Goal: Task Accomplishment & Management: Complete application form

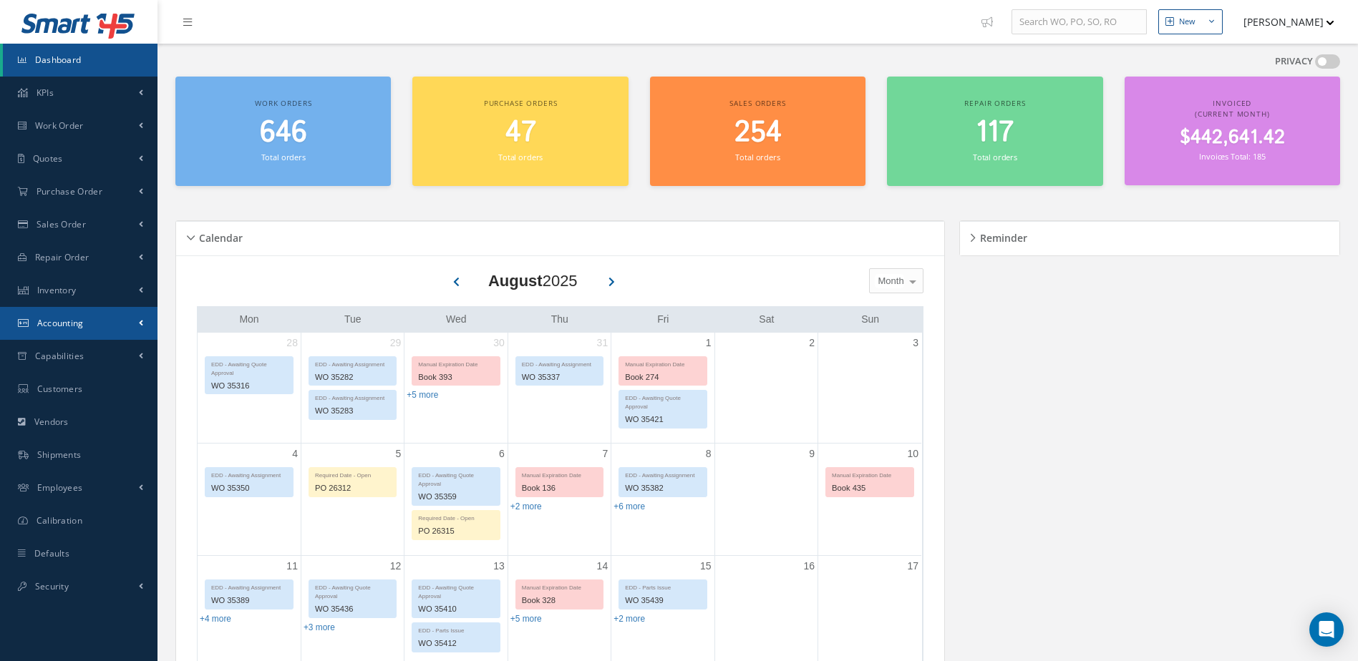
click at [77, 318] on span "Accounting" at bounding box center [60, 323] width 47 height 12
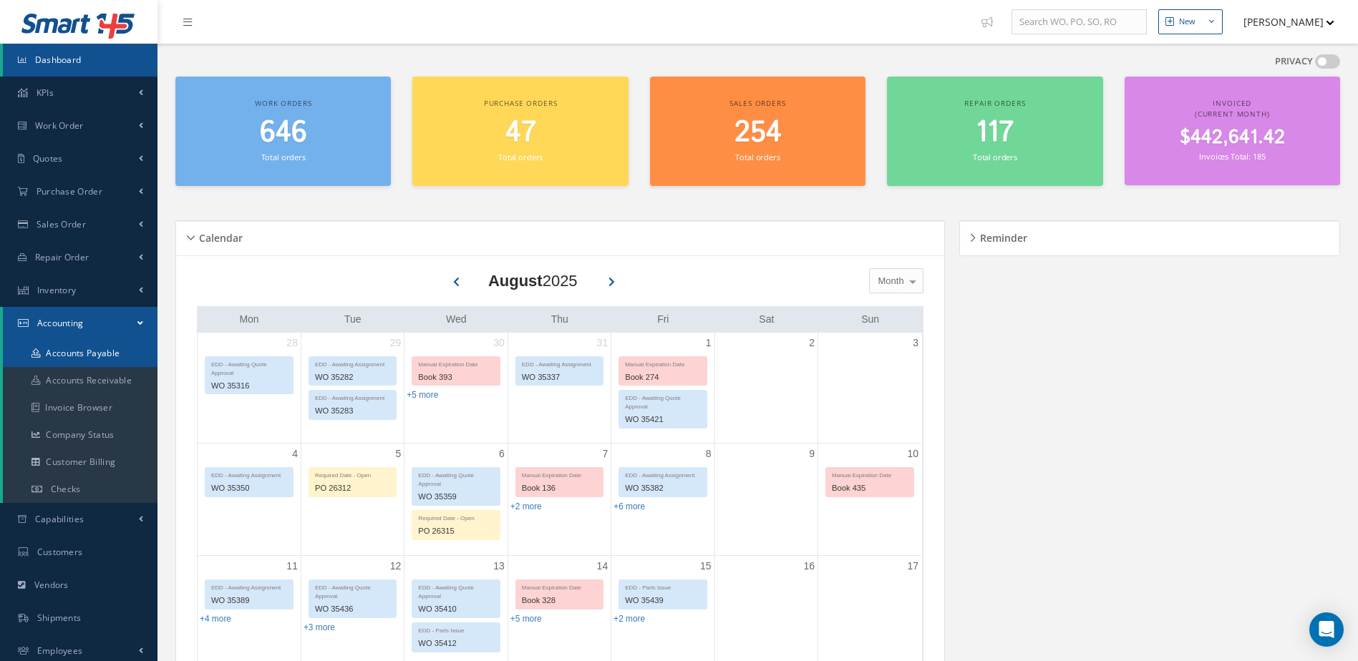
click at [94, 354] on link "Accounts Payable" at bounding box center [80, 353] width 155 height 27
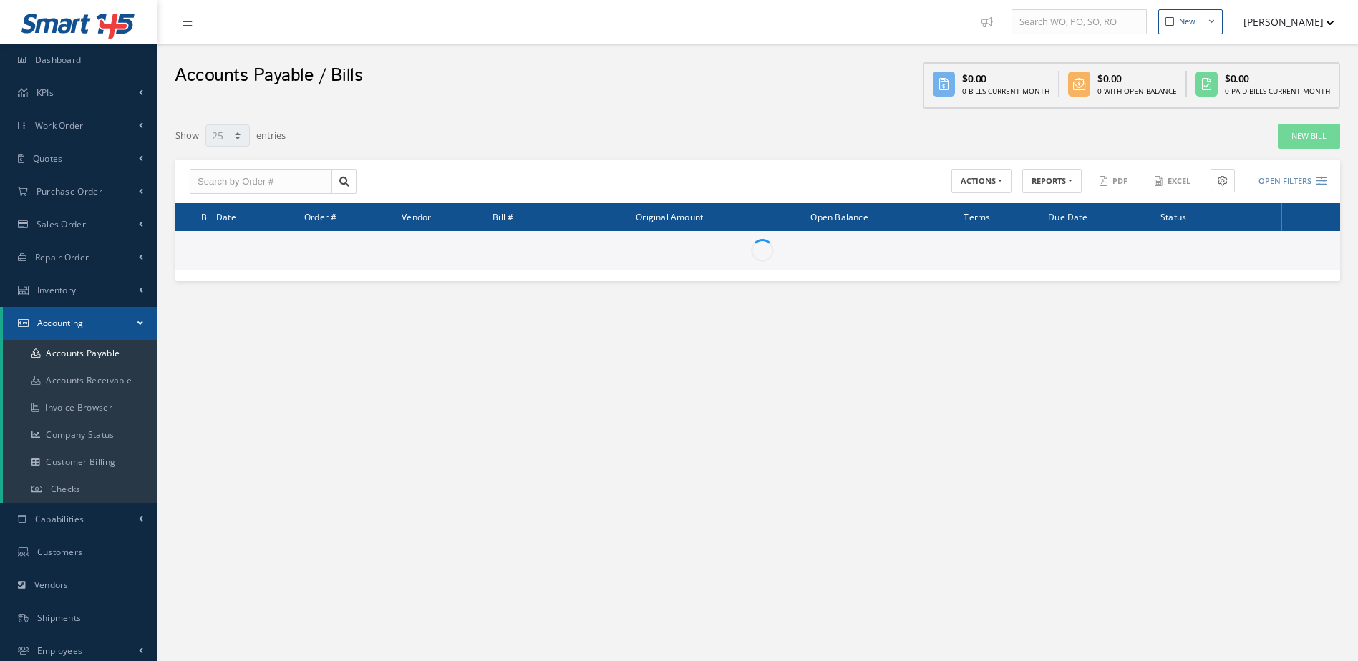
select select "25"
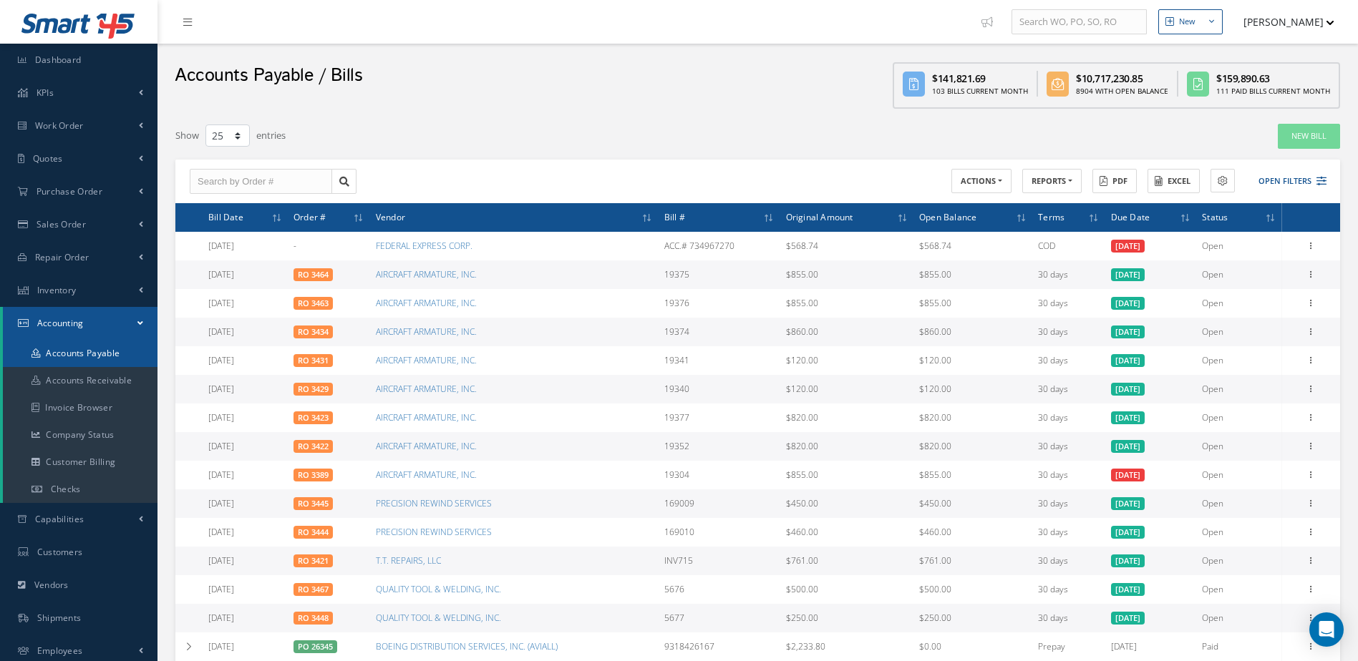
click at [91, 352] on link "Accounts Payable" at bounding box center [80, 353] width 155 height 27
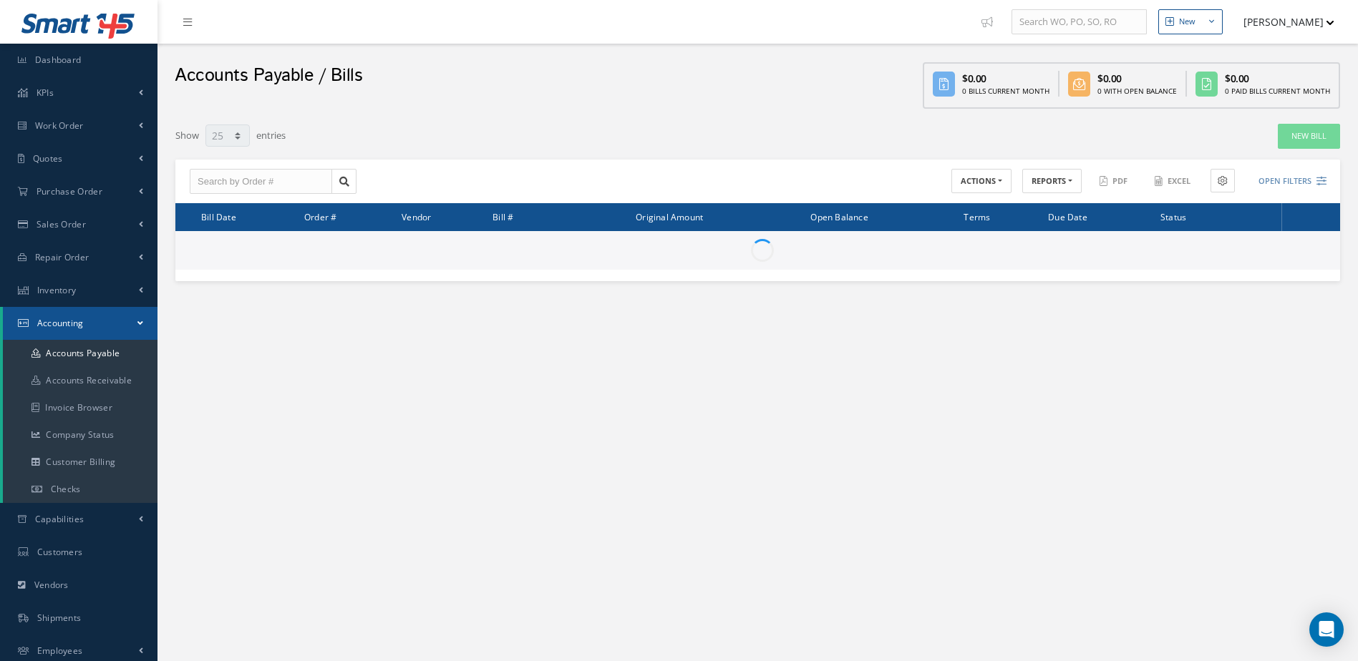
select select "25"
click at [1311, 140] on link "New Bill" at bounding box center [1309, 136] width 62 height 25
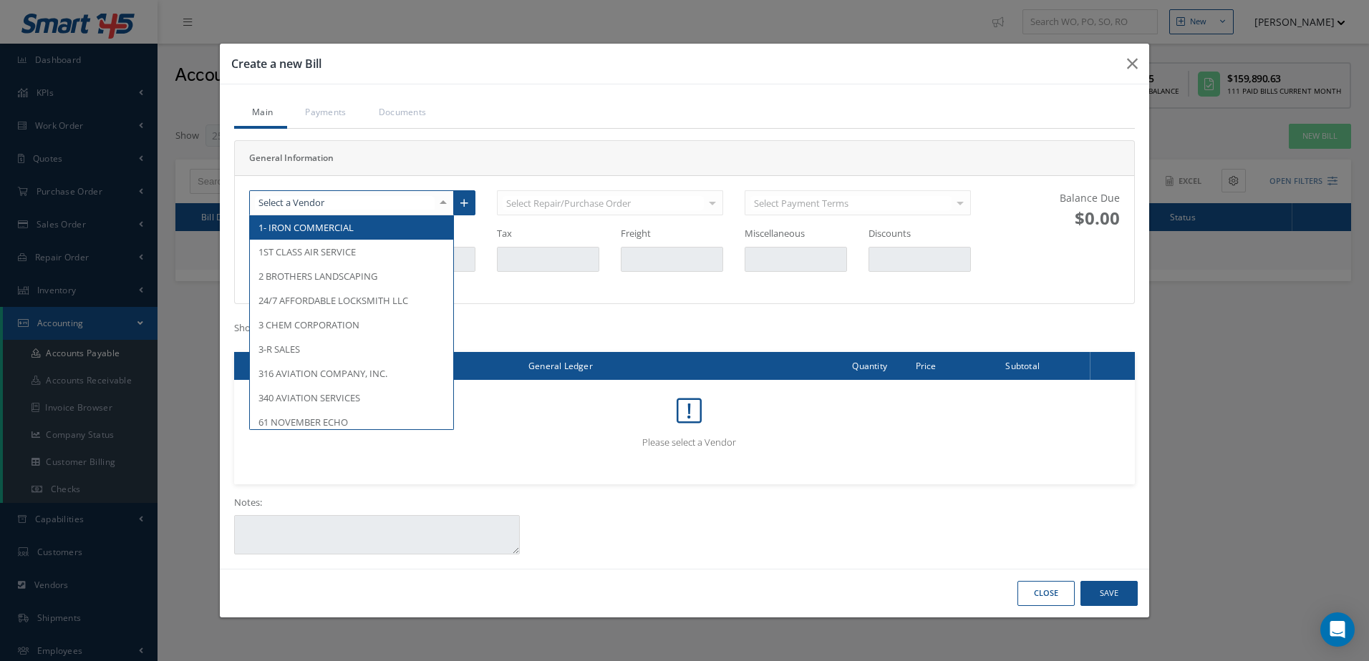
click at [331, 191] on div at bounding box center [351, 203] width 205 height 26
type input "[PERSON_NAME]"
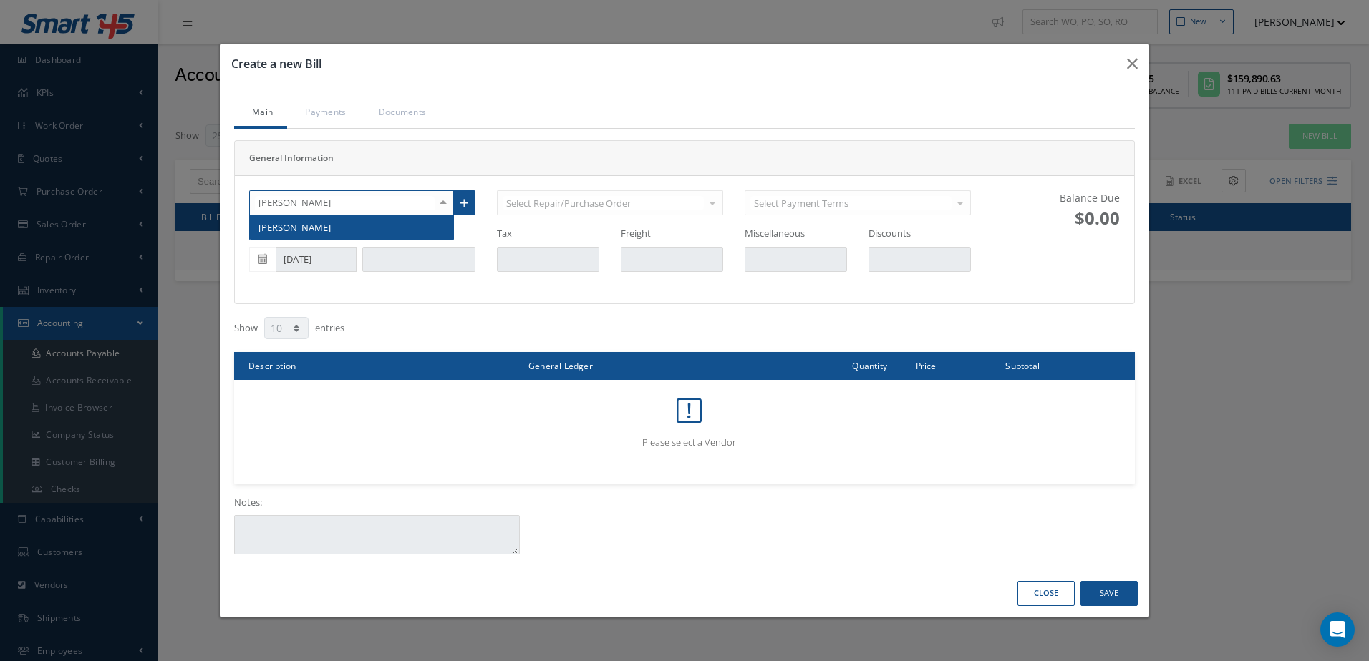
click at [412, 225] on span "[PERSON_NAME]" at bounding box center [351, 227] width 203 height 24
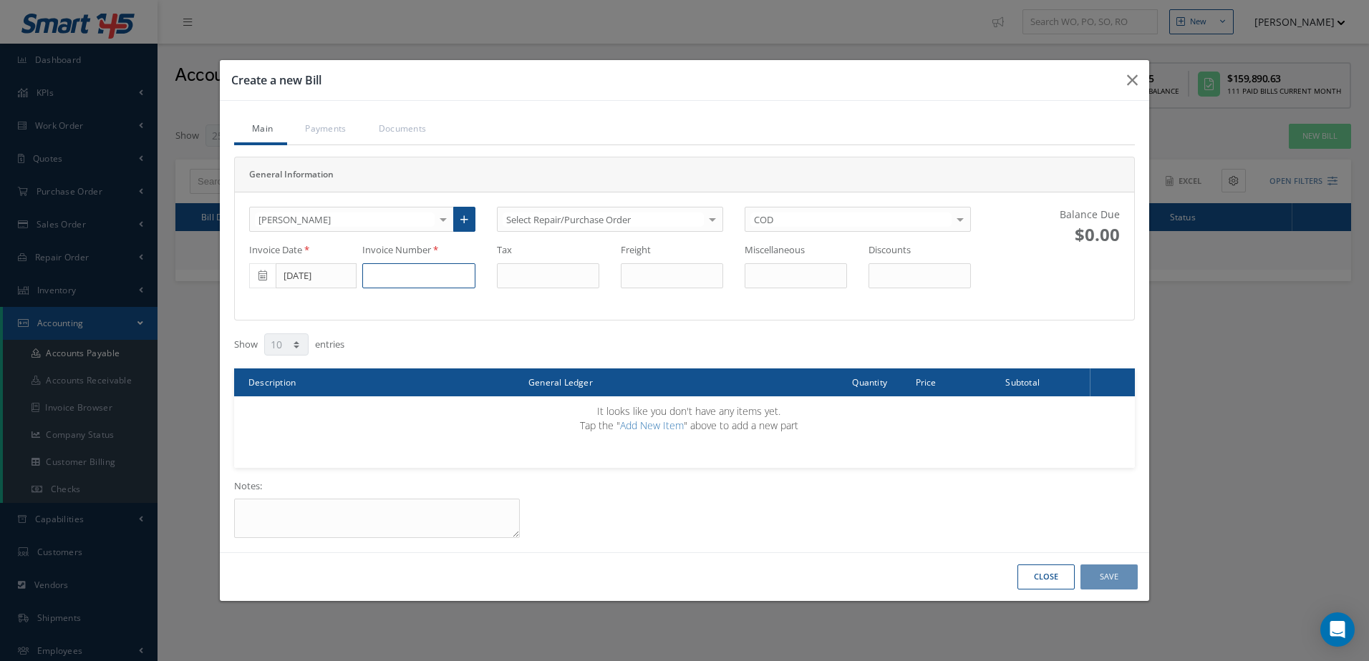
click at [409, 276] on input at bounding box center [418, 276] width 113 height 26
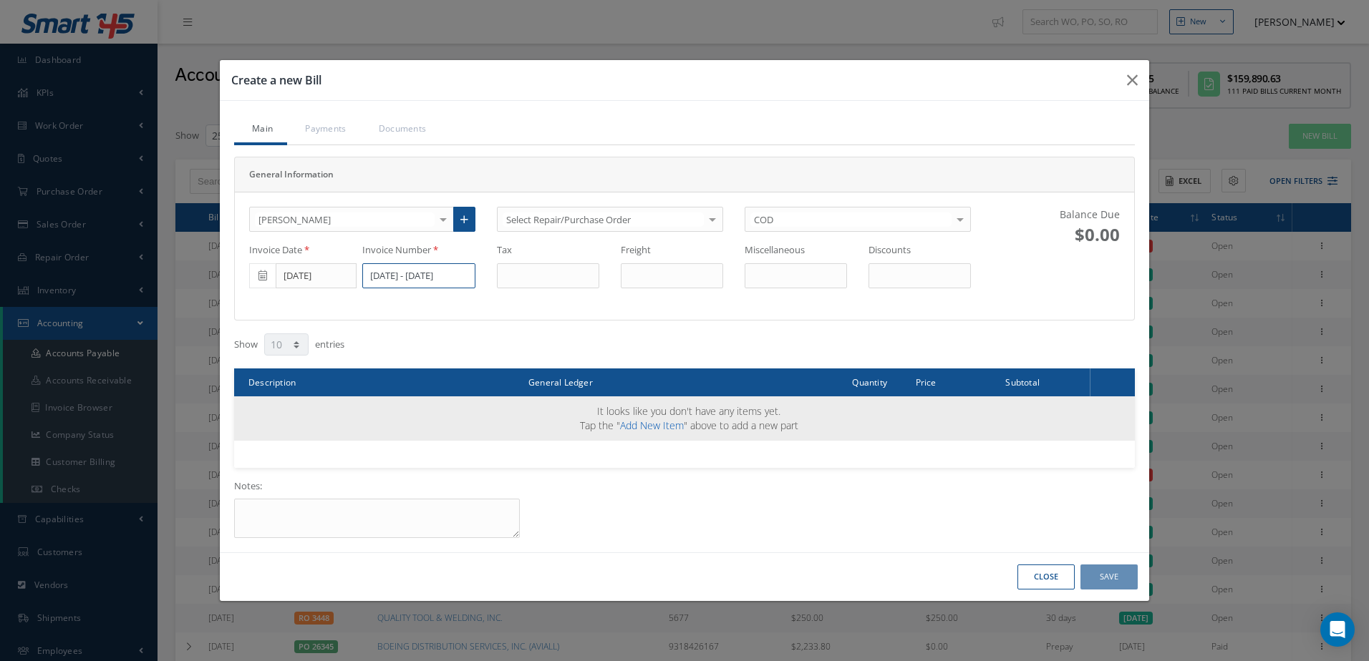
type input "[DATE] - [DATE]"
click at [656, 420] on link "Add New Item" at bounding box center [652, 426] width 64 height 14
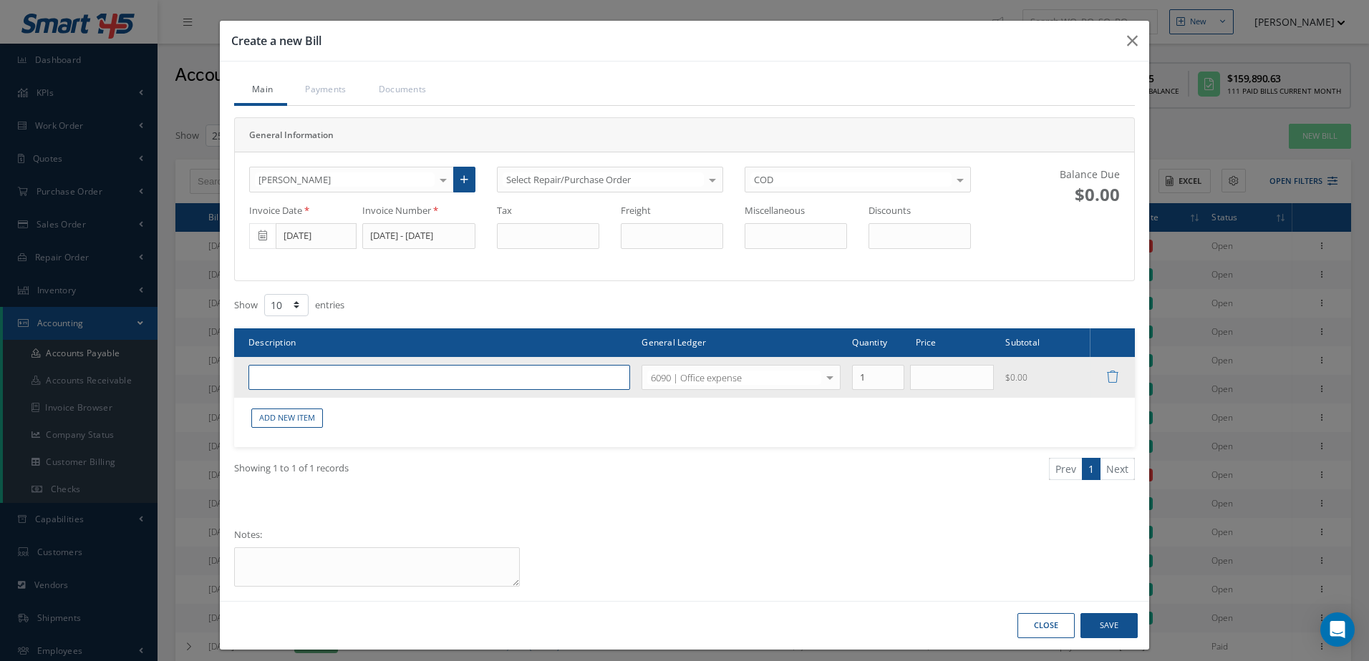
click at [414, 369] on input "text" at bounding box center [439, 378] width 382 height 26
type input "c"
type input "CONTRACT LABOR"
click at [820, 376] on div at bounding box center [830, 378] width 20 height 24
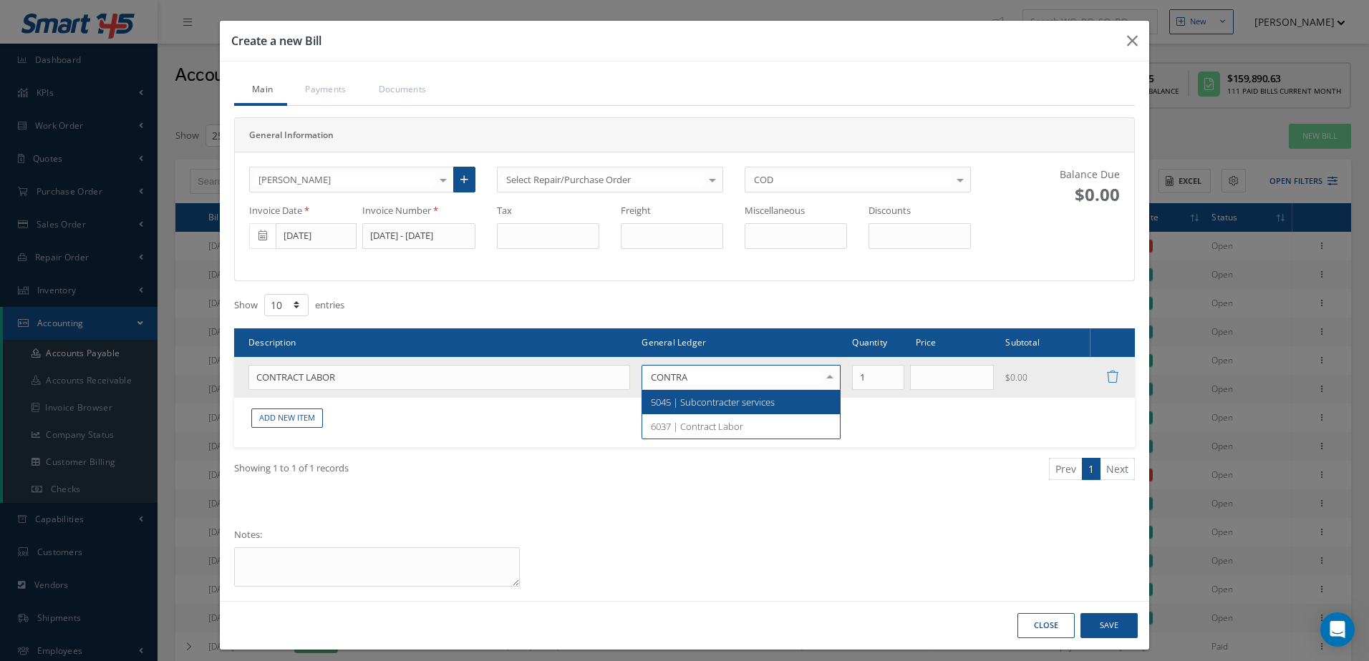
type input "CONTRAC"
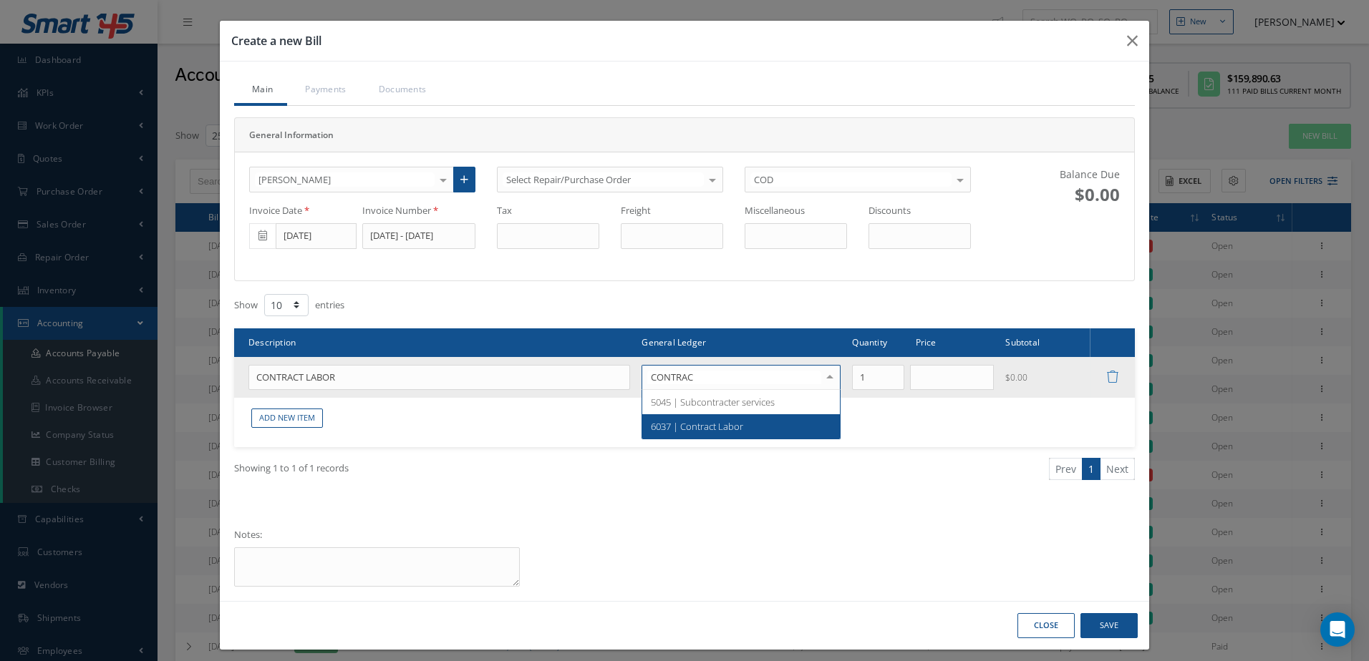
click at [788, 431] on span "6037 | Contract Labor" at bounding box center [741, 426] width 198 height 24
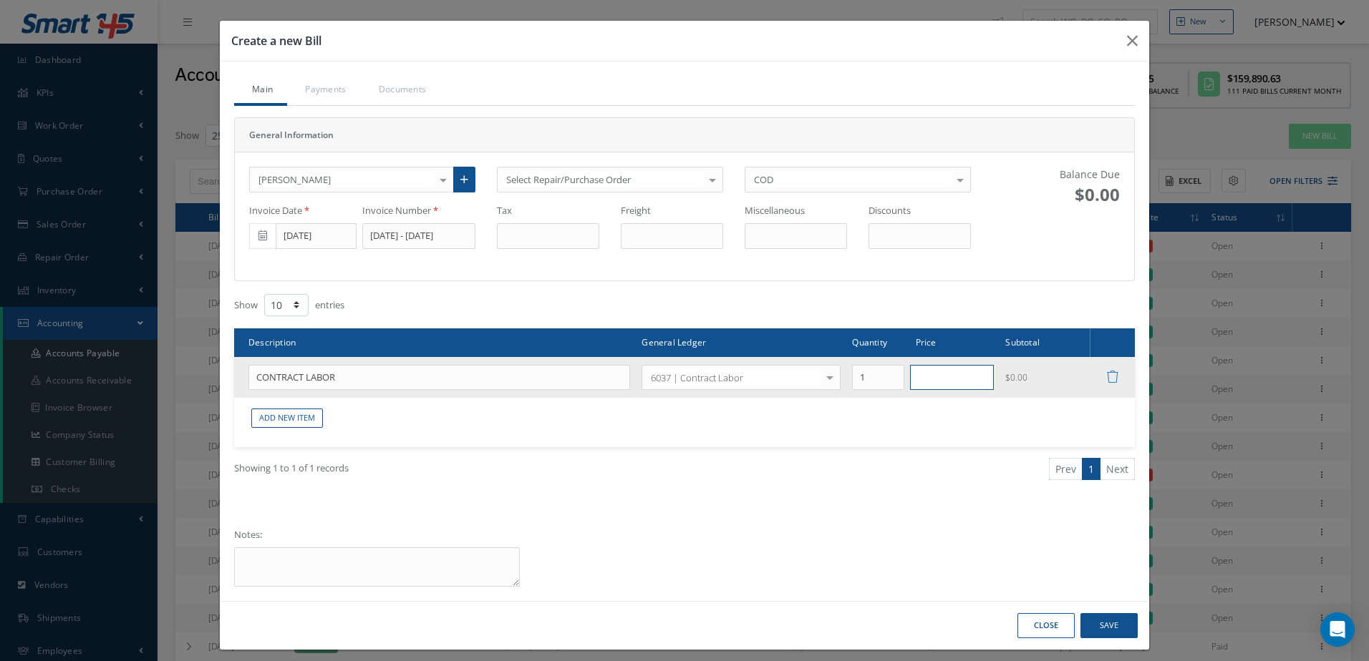
click at [953, 379] on input "text" at bounding box center [952, 378] width 84 height 26
type input "660.00"
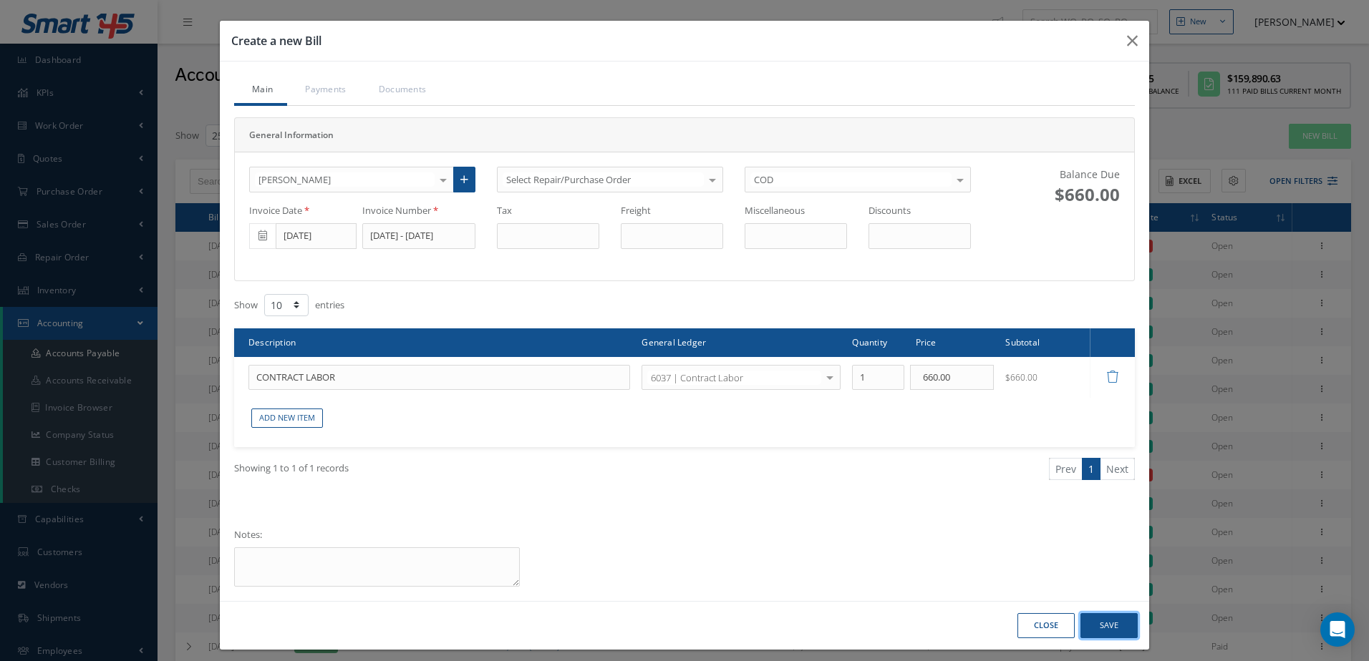
click at [1107, 620] on button "Save" at bounding box center [1108, 625] width 57 height 25
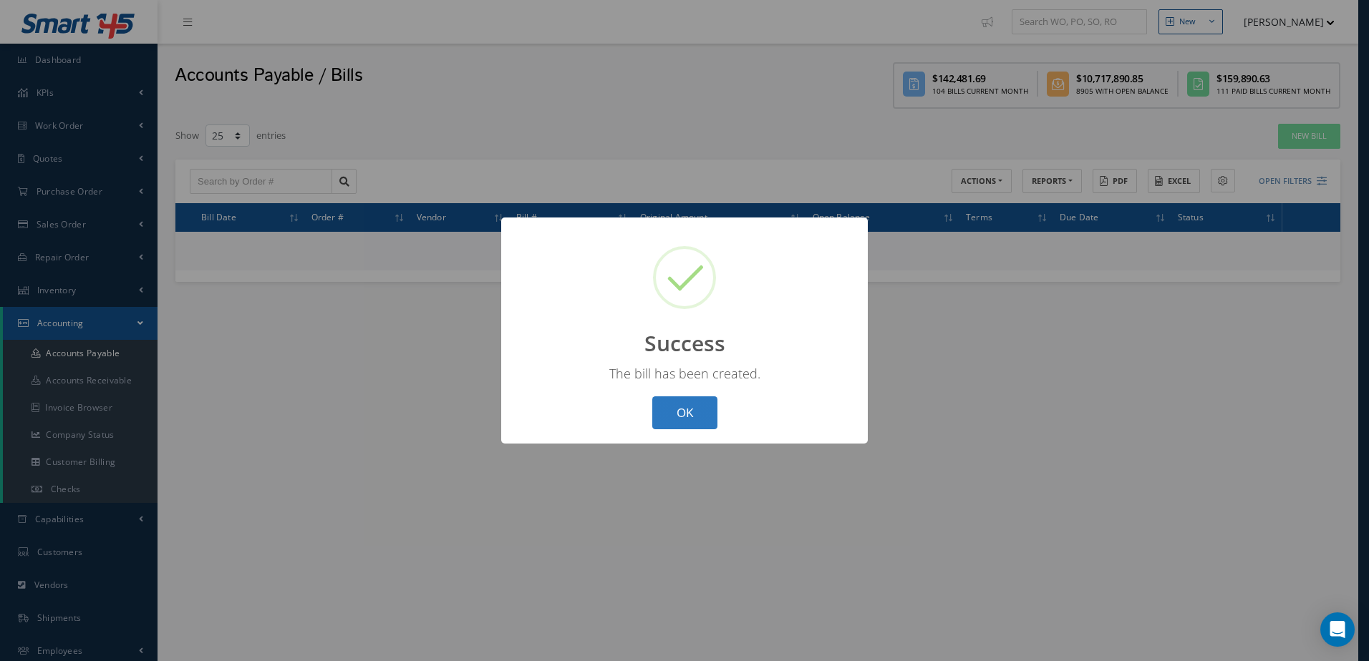
click at [674, 413] on button "OK" at bounding box center [684, 414] width 65 height 34
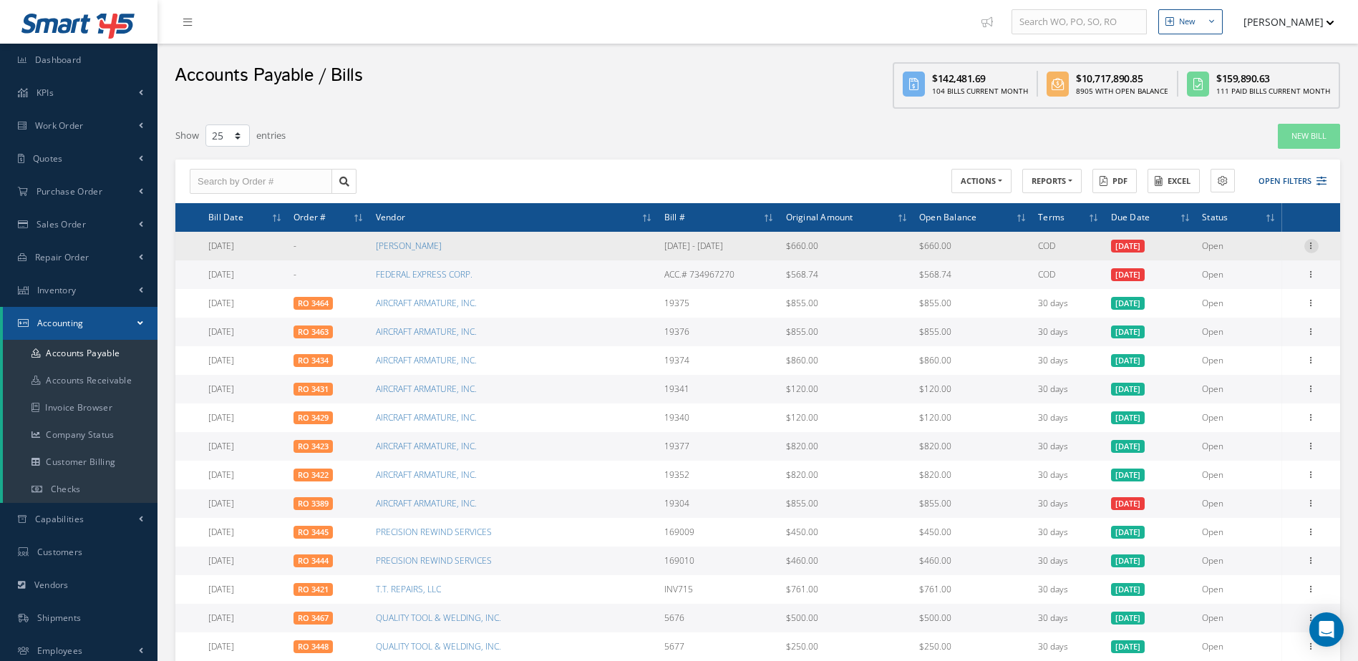
click at [1312, 244] on icon at bounding box center [1311, 244] width 14 height 11
click at [1254, 291] on link "Make a Check" at bounding box center [1245, 292] width 113 height 19
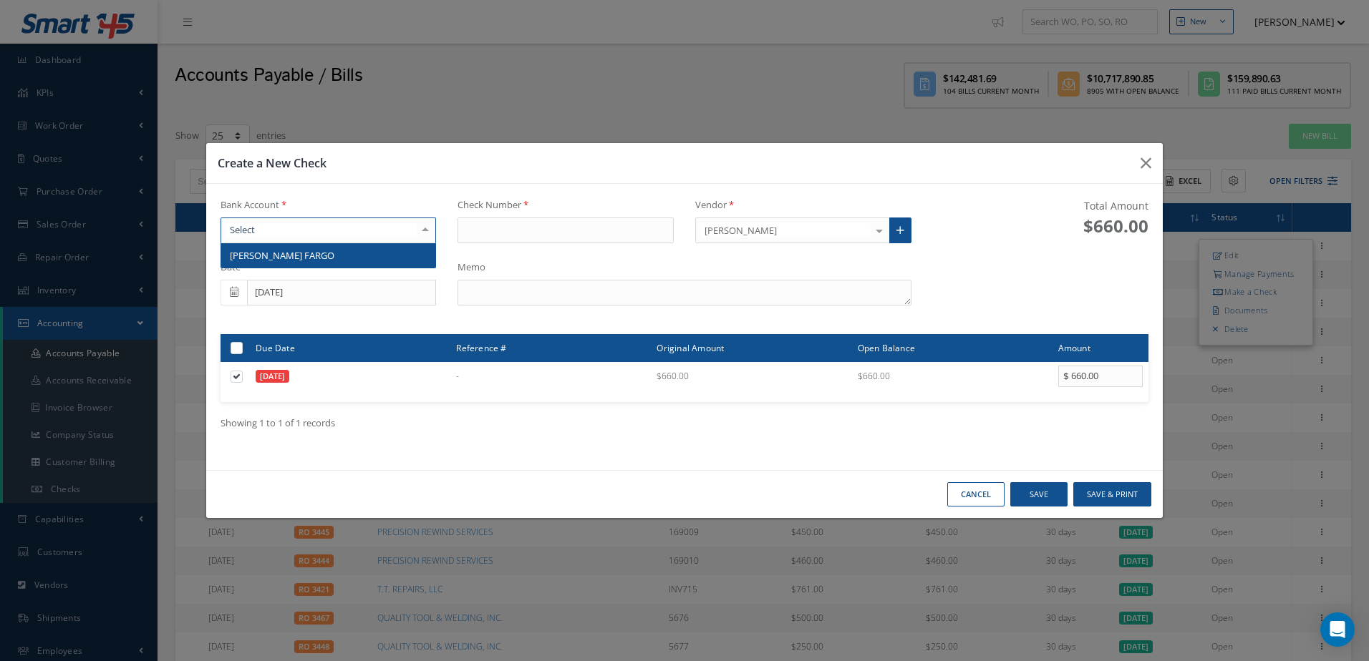
click at [329, 231] on div at bounding box center [328, 231] width 216 height 26
click at [330, 249] on span "[PERSON_NAME] FARGO" at bounding box center [328, 255] width 215 height 24
type input "17334"
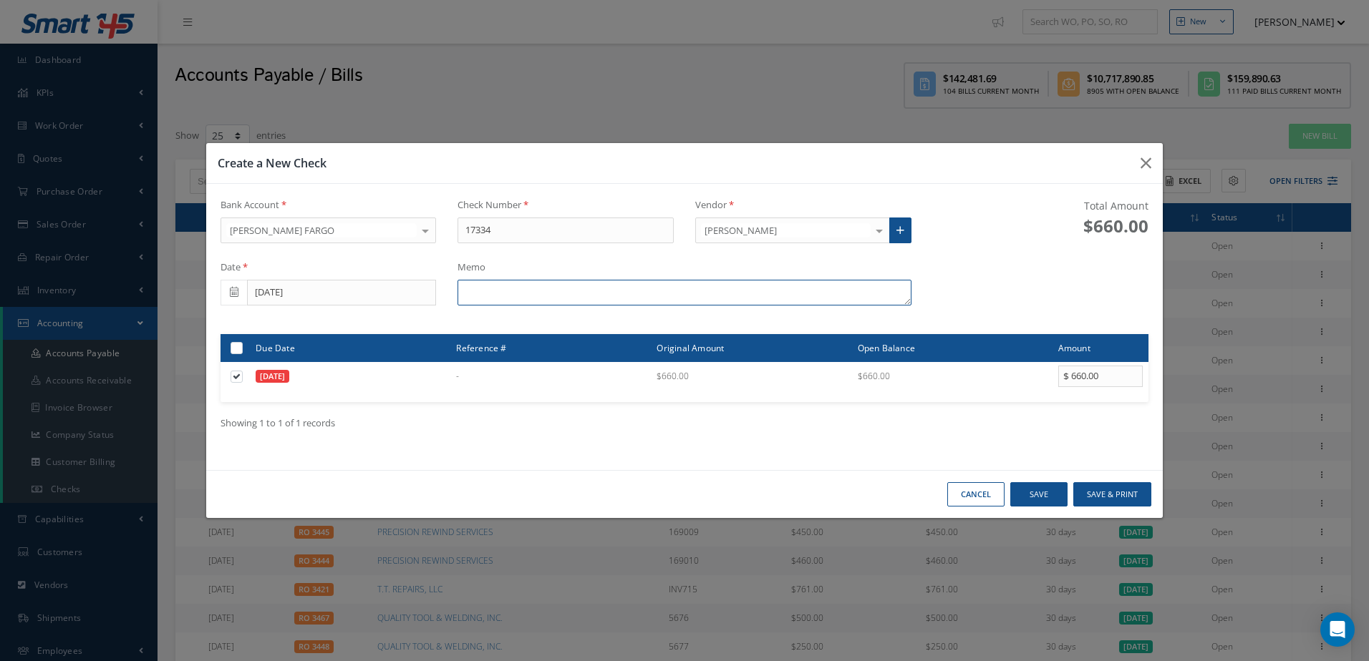
click at [647, 296] on textarea at bounding box center [683, 293] width 453 height 26
type textarea "[DATE] - [DATE]"
click at [1108, 492] on button "Save & Print" at bounding box center [1112, 494] width 78 height 25
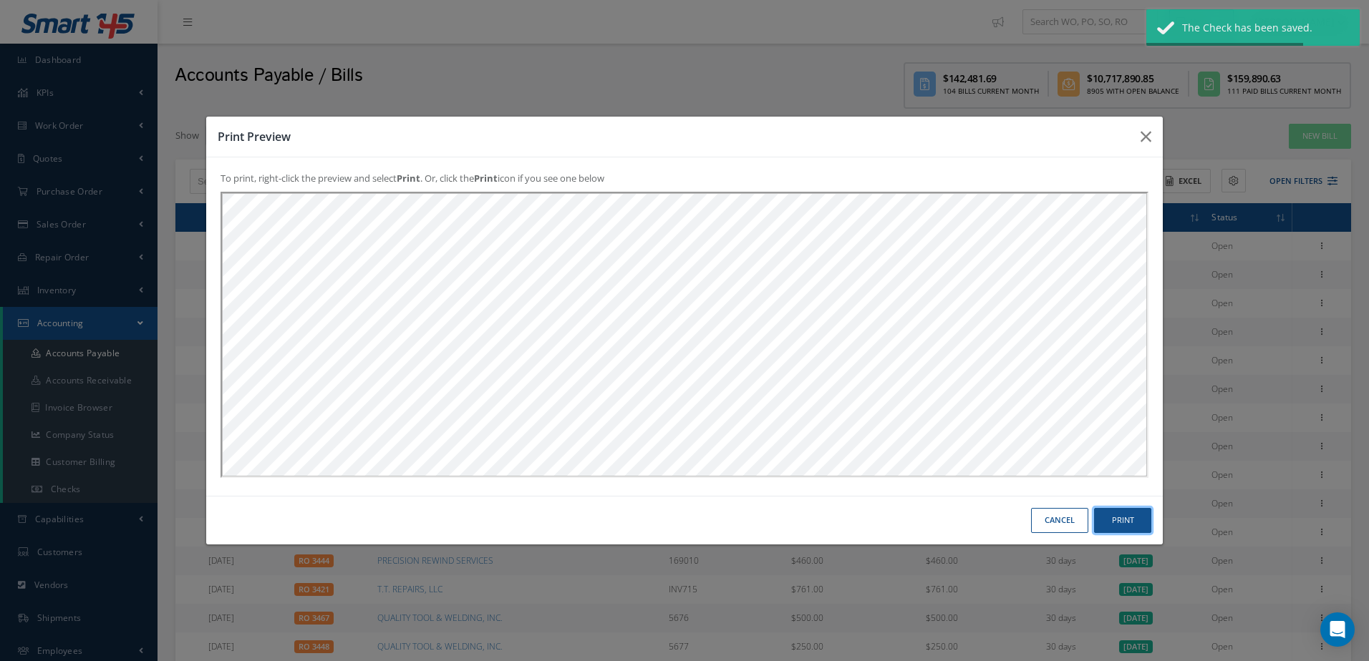
click at [0, 0] on button "Print" at bounding box center [0, 0] width 0 height 0
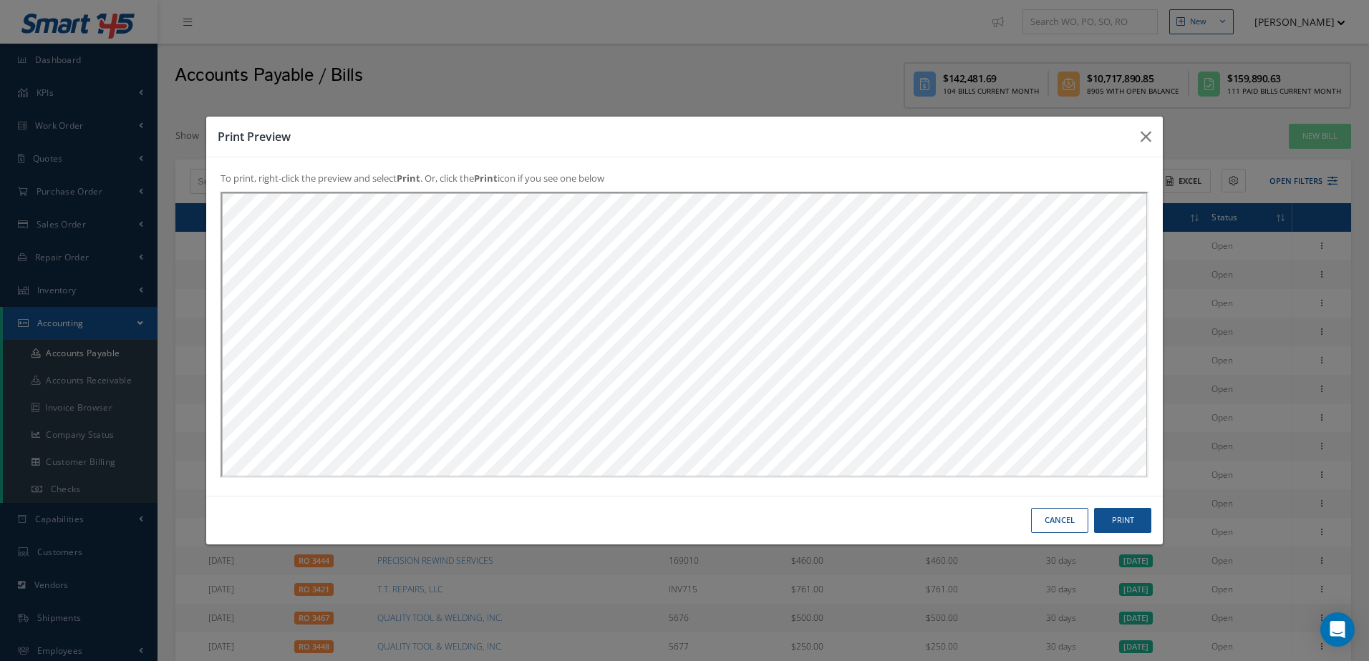
click at [0, 0] on button "Cancel" at bounding box center [0, 0] width 0 height 0
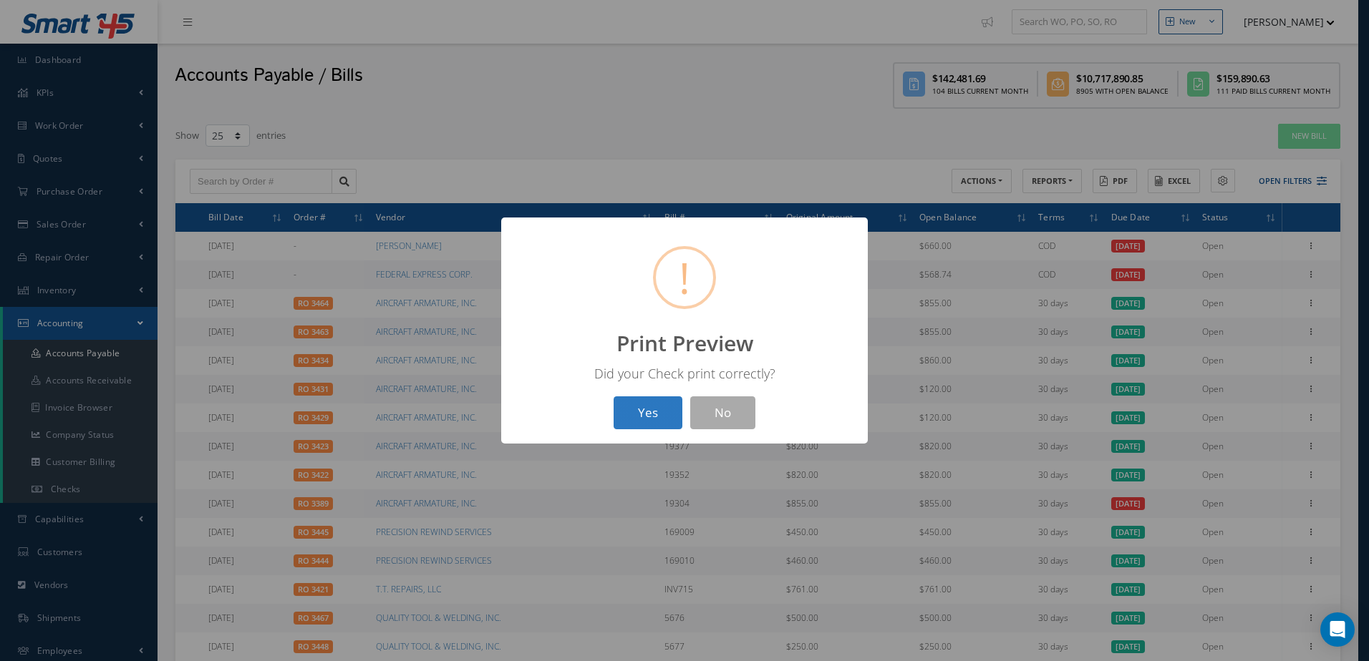
click at [638, 415] on button "Yes" at bounding box center [647, 414] width 69 height 34
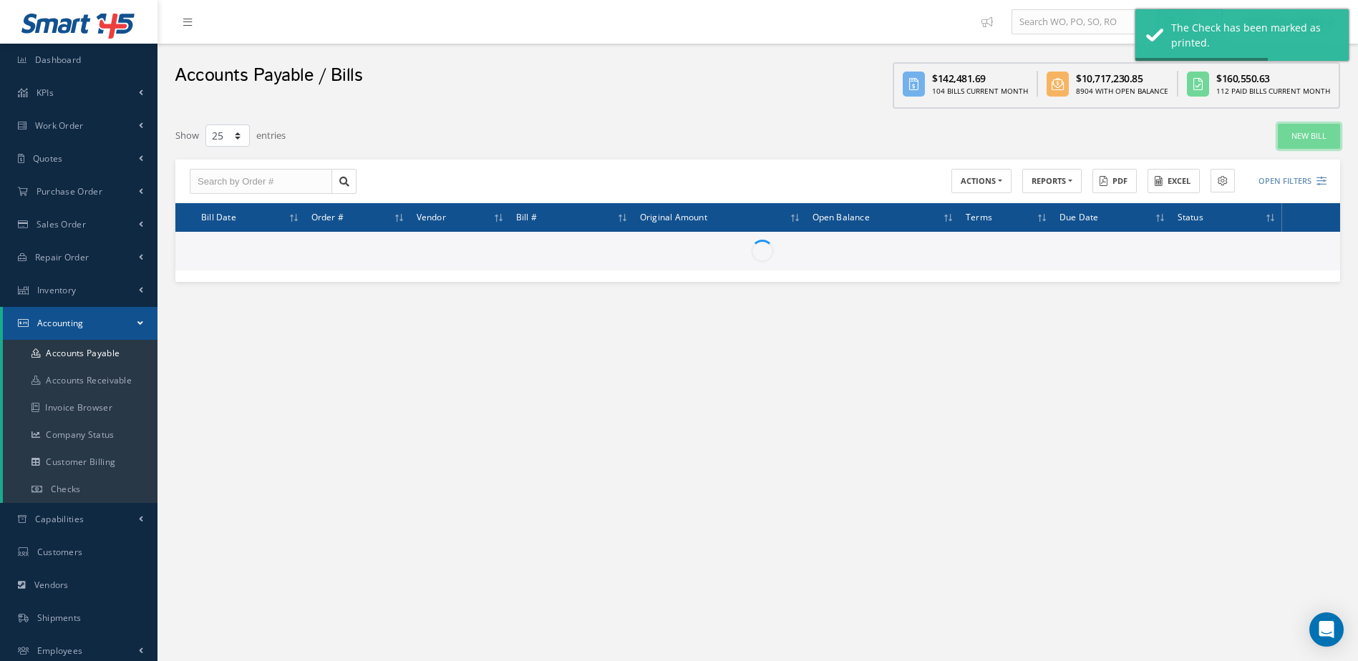
click at [1304, 139] on link "New Bill" at bounding box center [1309, 136] width 62 height 25
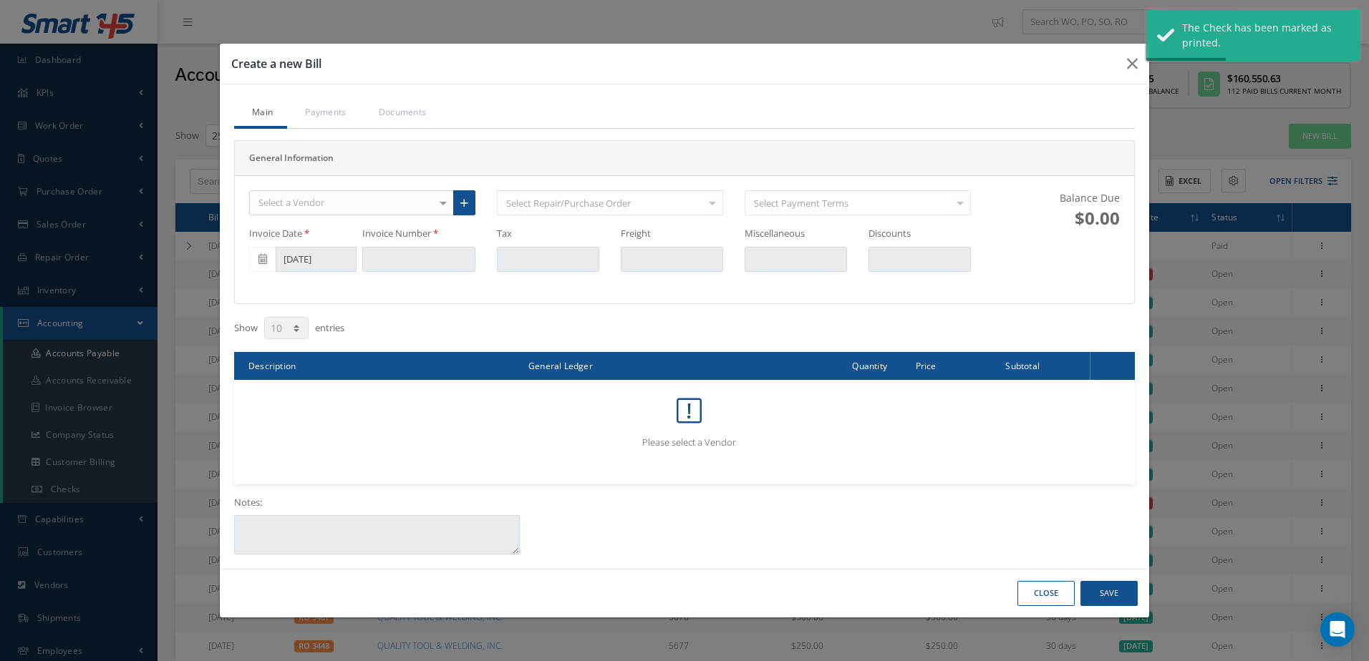
click at [338, 196] on div "Select a Vendor" at bounding box center [351, 203] width 205 height 26
type input "MERCE"
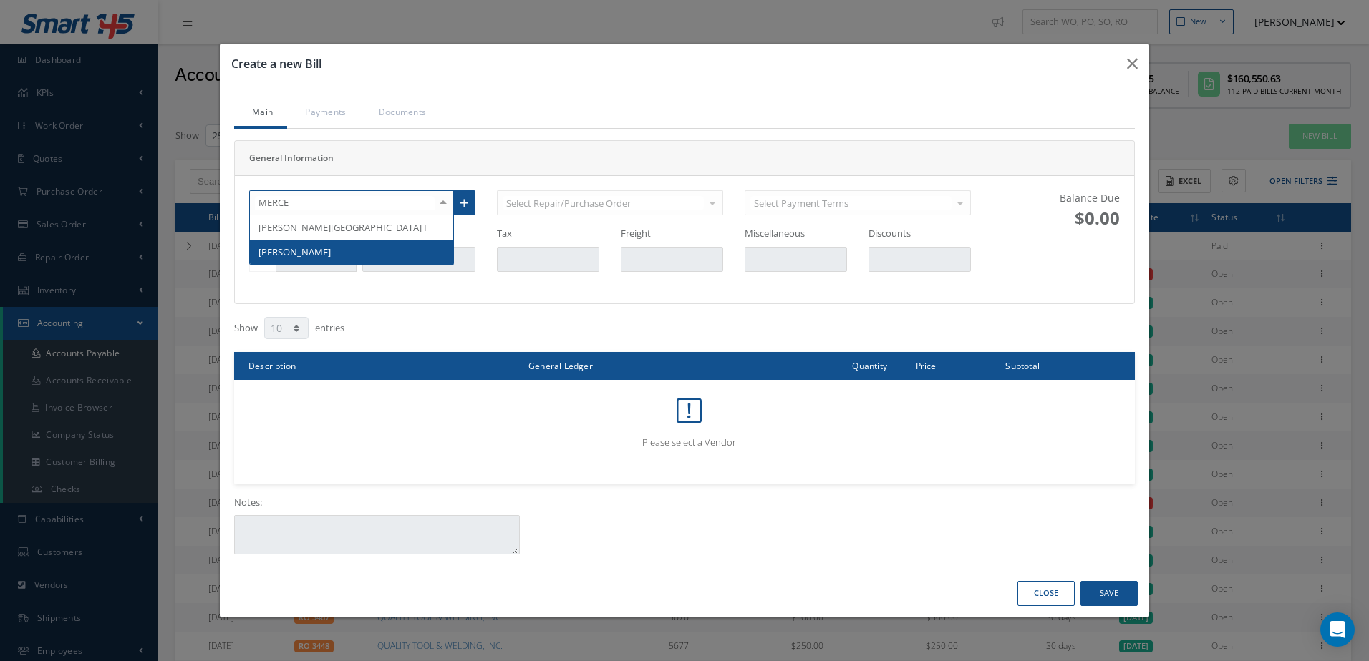
click at [412, 252] on span "[PERSON_NAME]" at bounding box center [351, 252] width 203 height 24
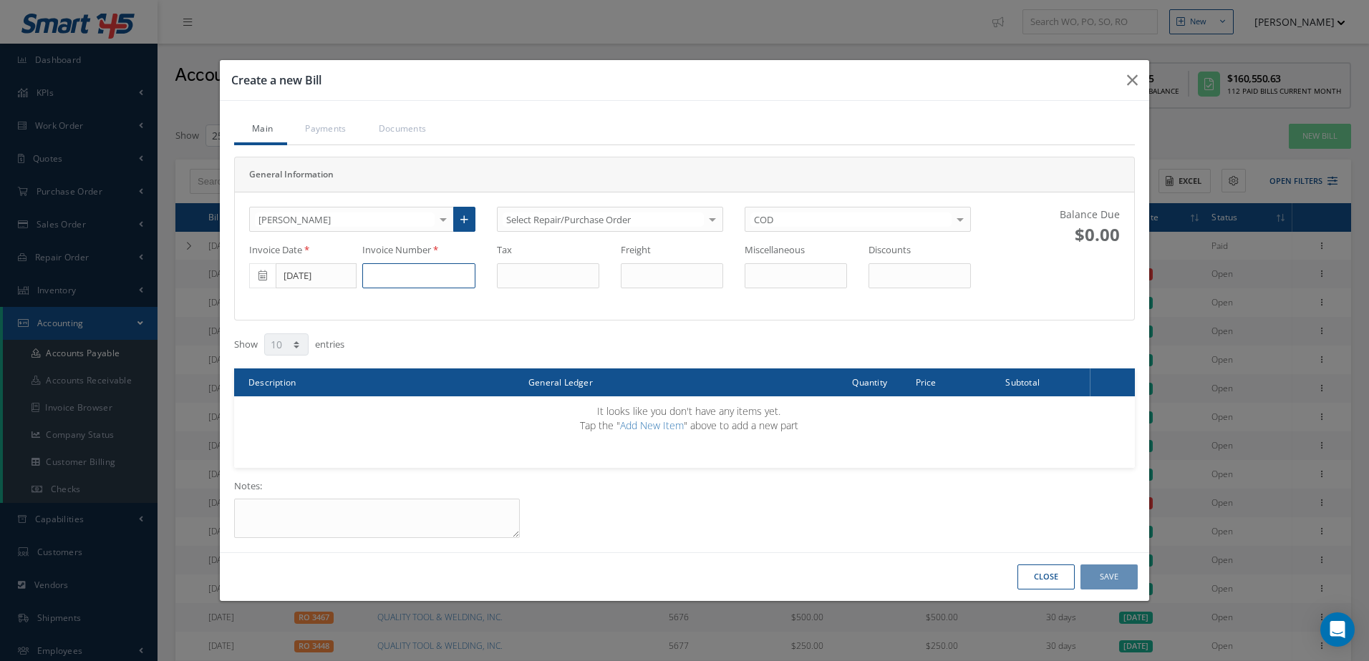
click at [409, 272] on input at bounding box center [418, 276] width 113 height 26
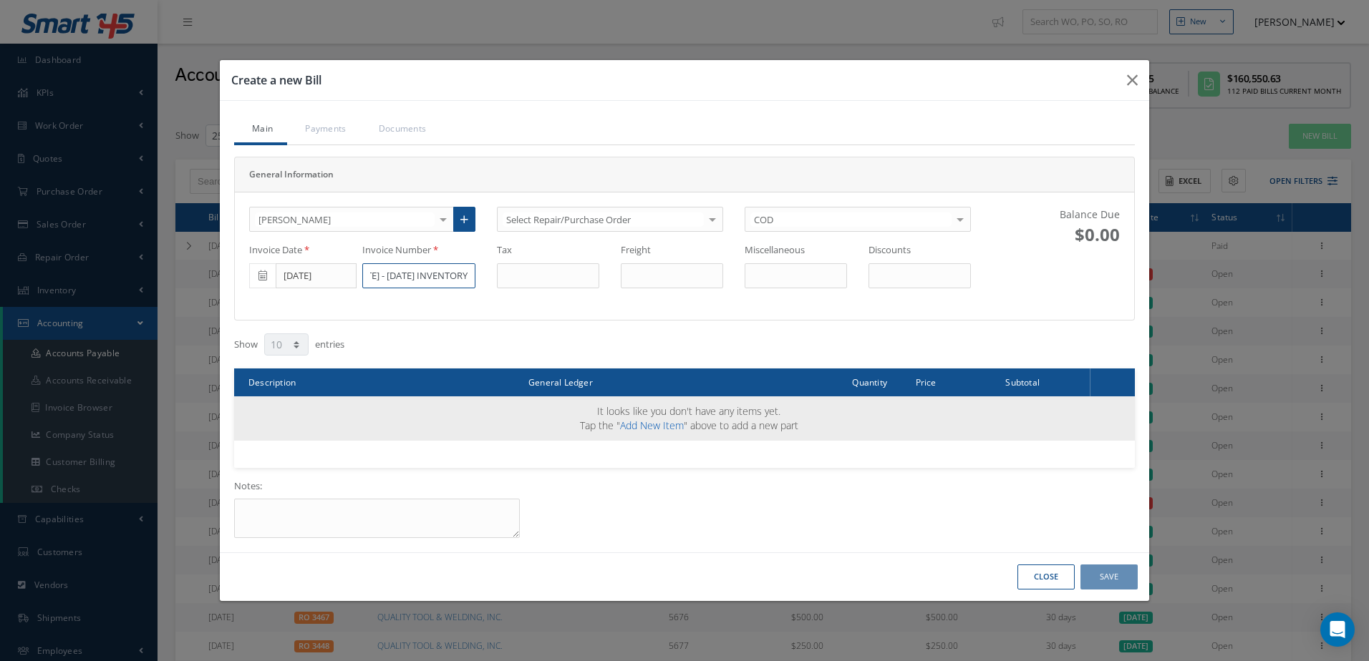
type input "[DATE] - [DATE] INVENTORY"
click at [648, 424] on link "Add New Item" at bounding box center [652, 426] width 64 height 14
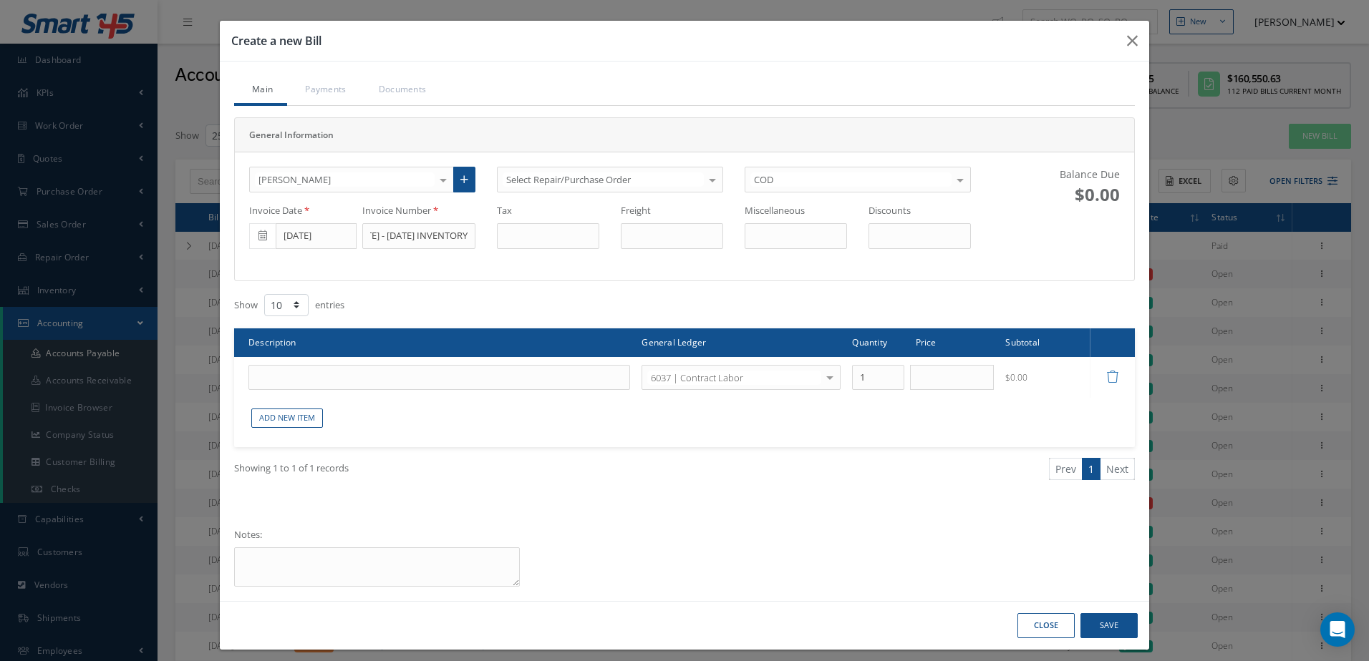
scroll to position [0, 0]
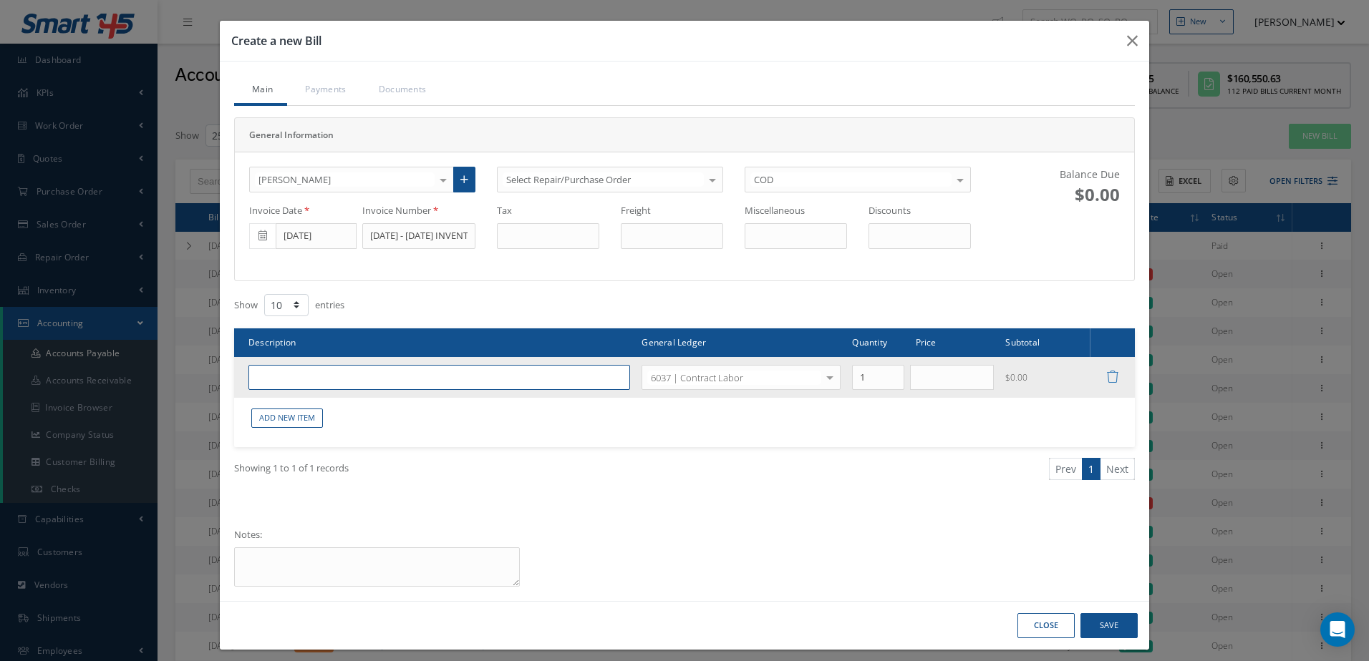
click at [393, 378] on input "text" at bounding box center [439, 378] width 382 height 26
type input "CONTRACT LABOR"
click at [926, 386] on input "text" at bounding box center [952, 378] width 84 height 26
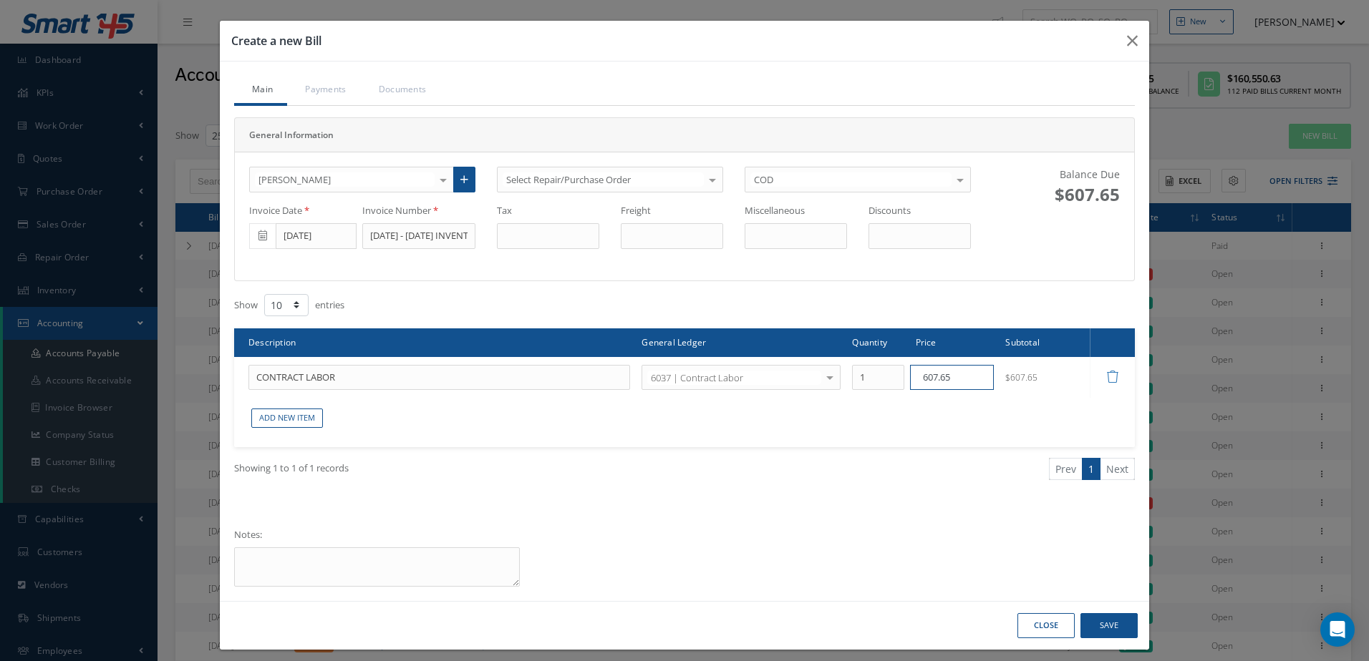
type input "607.65"
click at [1115, 619] on button "Save" at bounding box center [1108, 625] width 57 height 25
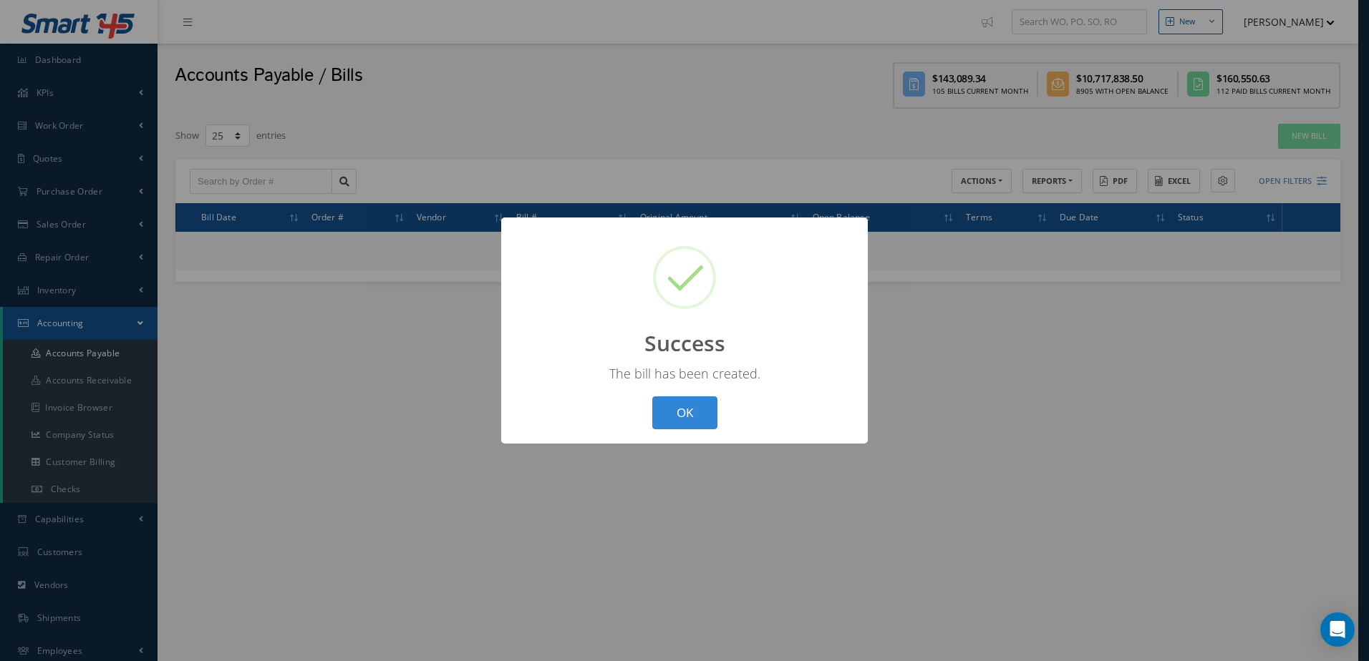
click at [681, 394] on div "? ! i Success × The bill has been created. OK Cancel" at bounding box center [684, 331] width 367 height 227
click at [681, 409] on button "OK" at bounding box center [684, 414] width 65 height 34
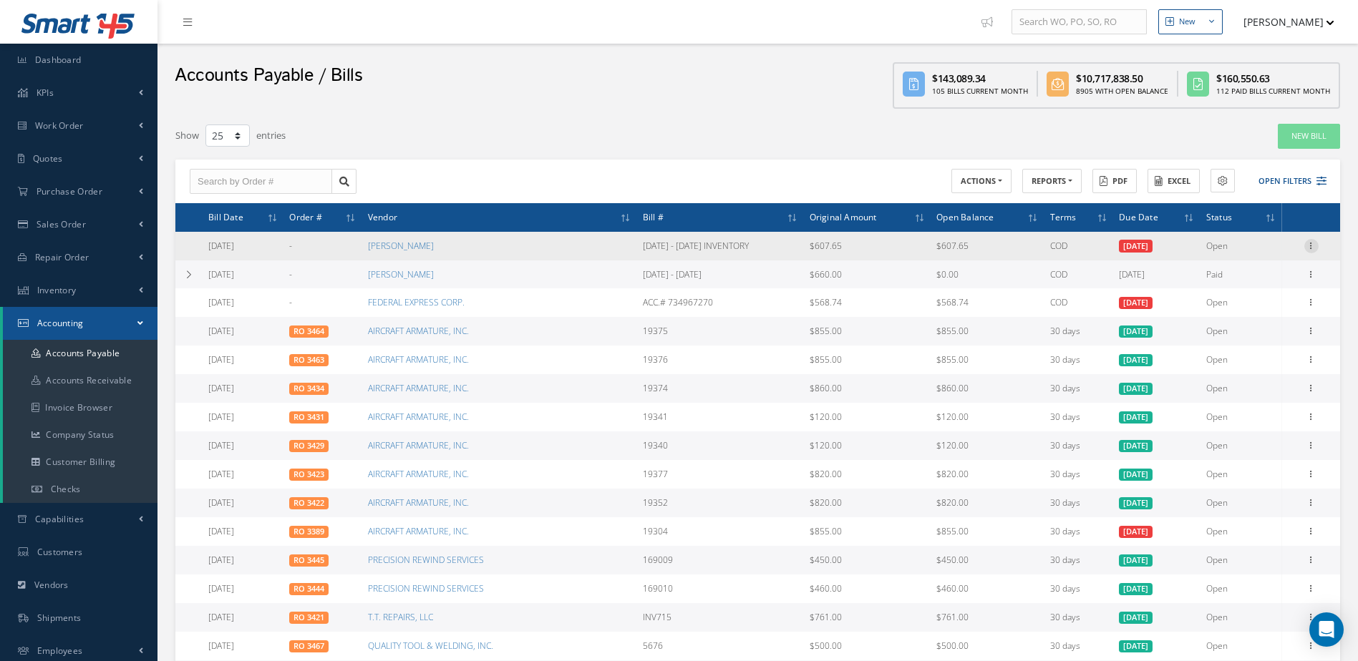
click at [1310, 244] on icon at bounding box center [1311, 244] width 14 height 11
click at [1270, 289] on link "Make a Check" at bounding box center [1245, 292] width 113 height 19
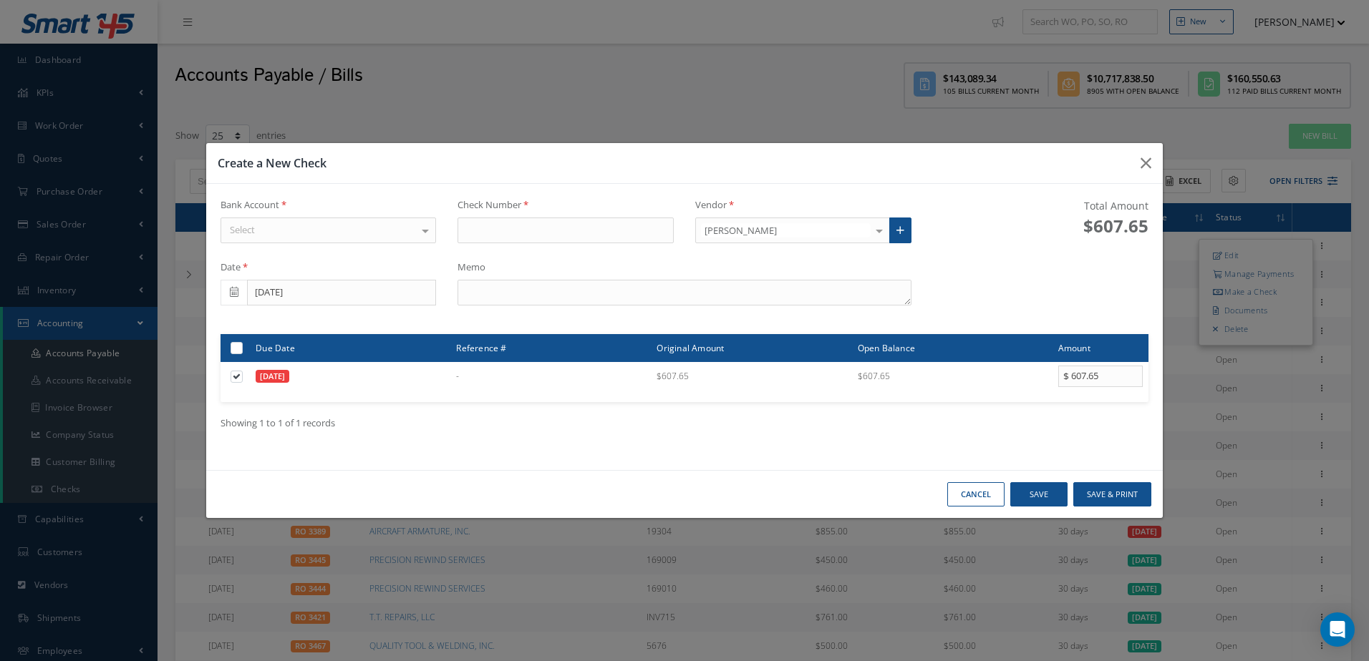
click at [345, 229] on div "Select" at bounding box center [328, 231] width 216 height 26
click at [345, 255] on span "[PERSON_NAME] FARGO" at bounding box center [328, 255] width 215 height 24
type input "17335"
click at [522, 296] on textarea at bounding box center [683, 293] width 453 height 26
click at [467, 303] on textarea "iNVENTORY" at bounding box center [683, 293] width 453 height 26
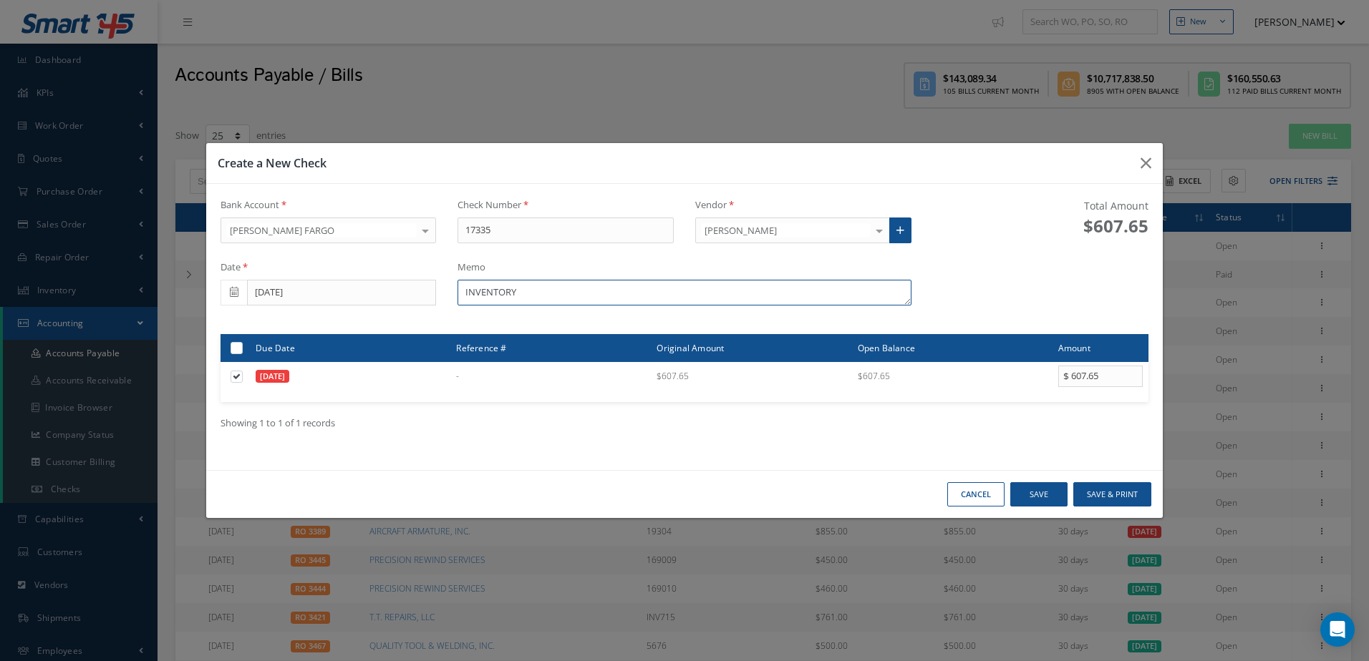
click at [462, 298] on textarea "INVENTORY" at bounding box center [683, 293] width 453 height 26
type textarea "[DATE] - [DATE] INVENTORY"
click at [1105, 493] on button "Save & Print" at bounding box center [1112, 494] width 78 height 25
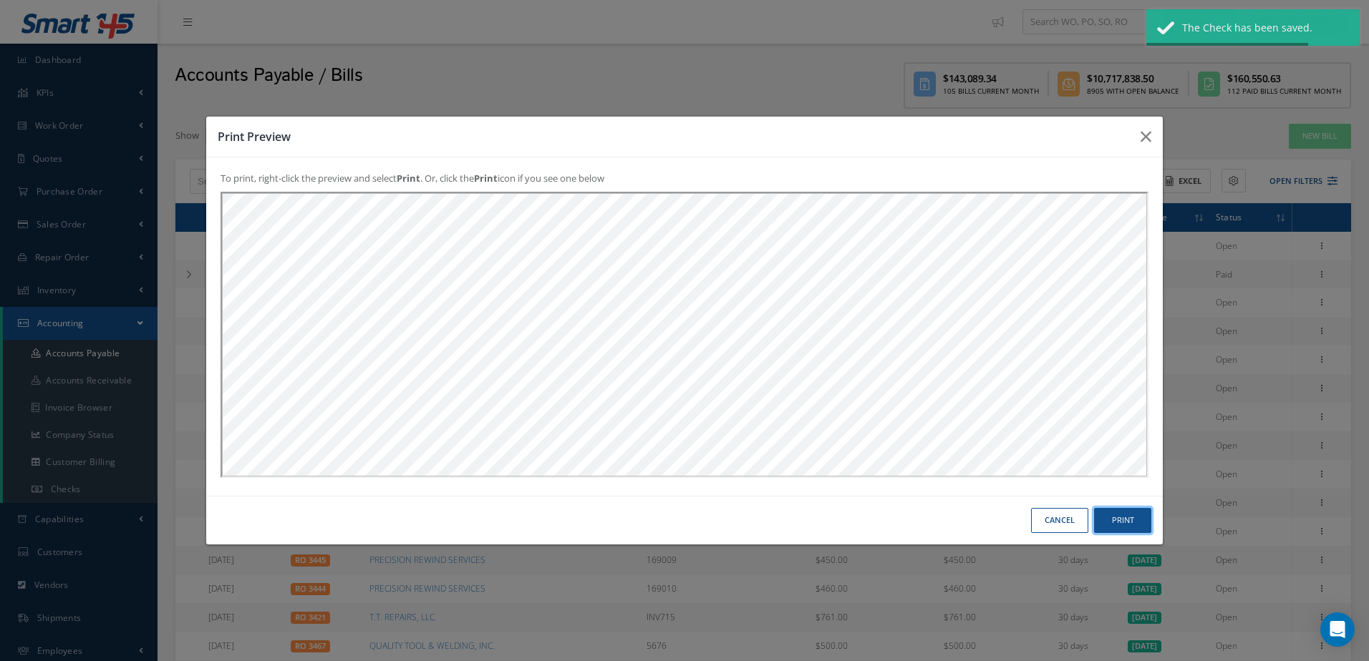
click at [0, 0] on button "Print" at bounding box center [0, 0] width 0 height 0
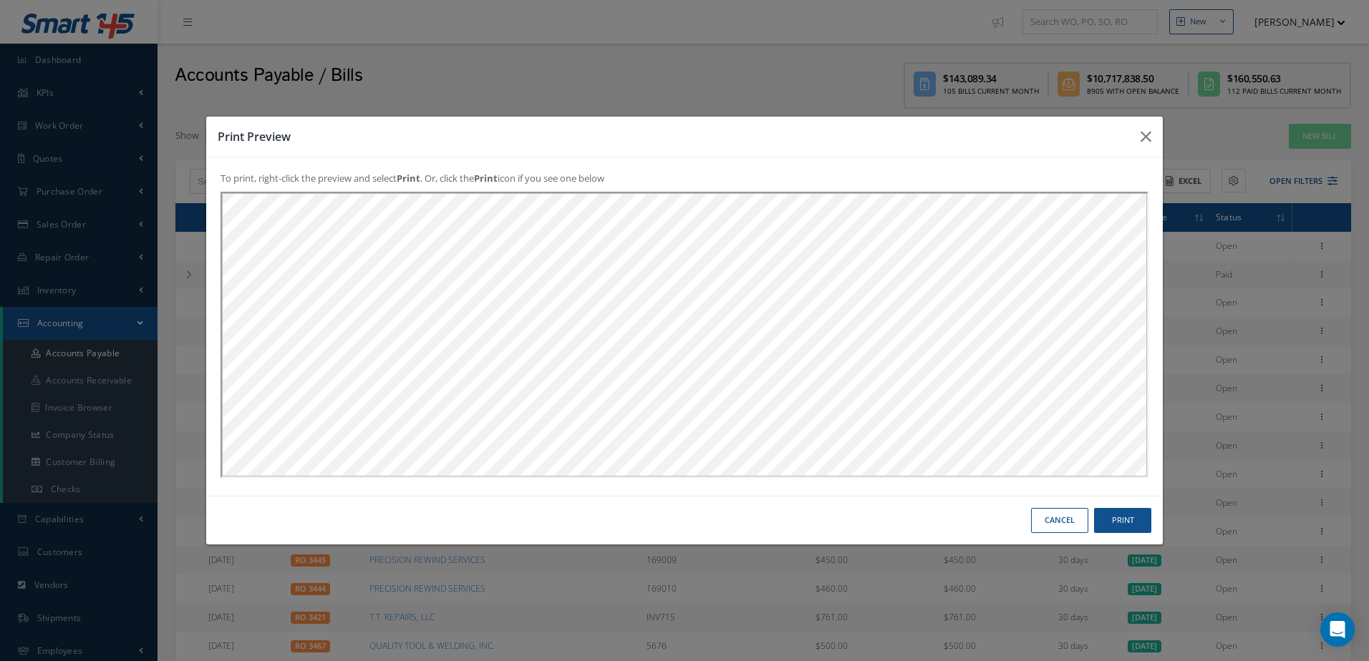
click at [0, 0] on button "Cancel" at bounding box center [0, 0] width 0 height 0
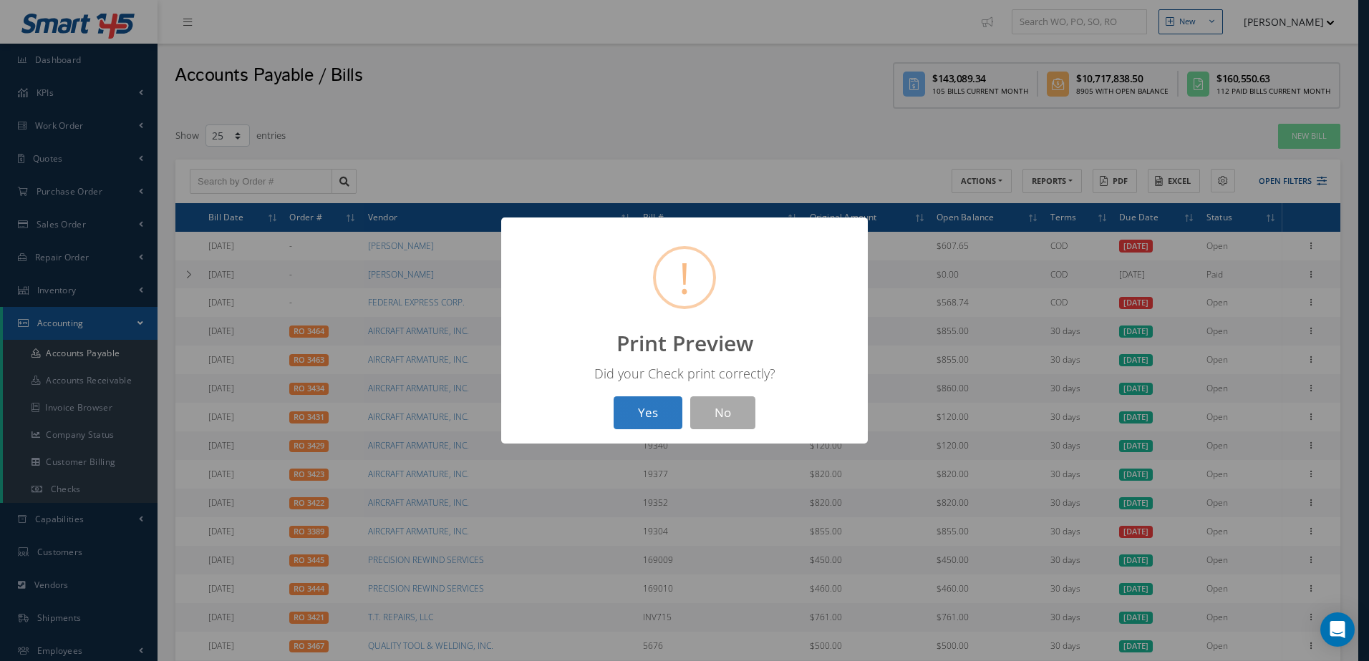
click at [661, 417] on button "Yes" at bounding box center [647, 414] width 69 height 34
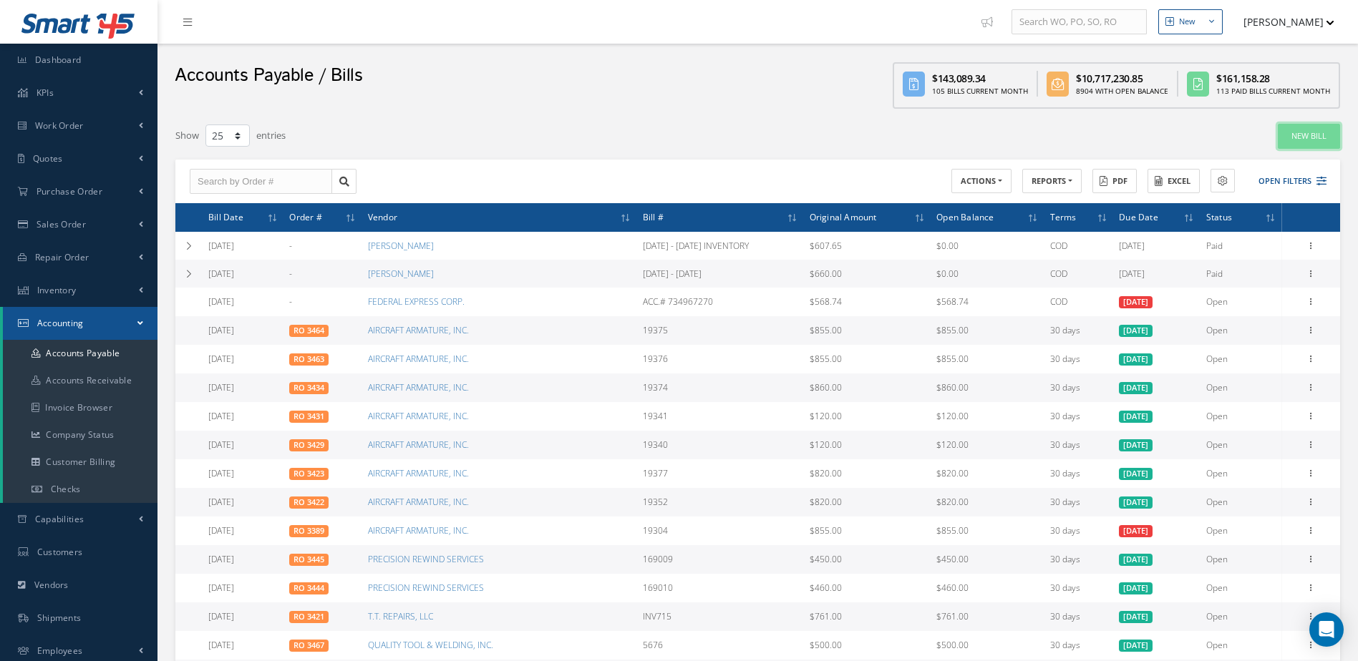
click at [1319, 146] on link "New Bill" at bounding box center [1309, 136] width 62 height 25
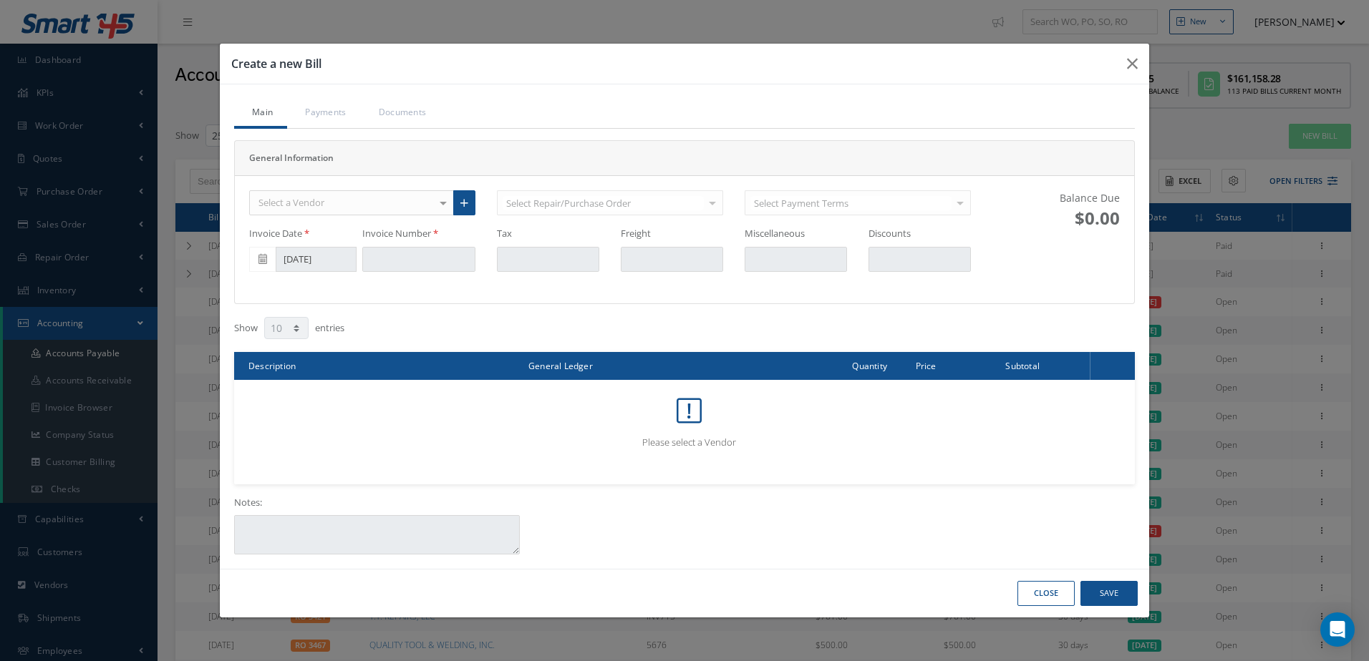
click at [374, 205] on div "Select a Vendor" at bounding box center [351, 203] width 205 height 26
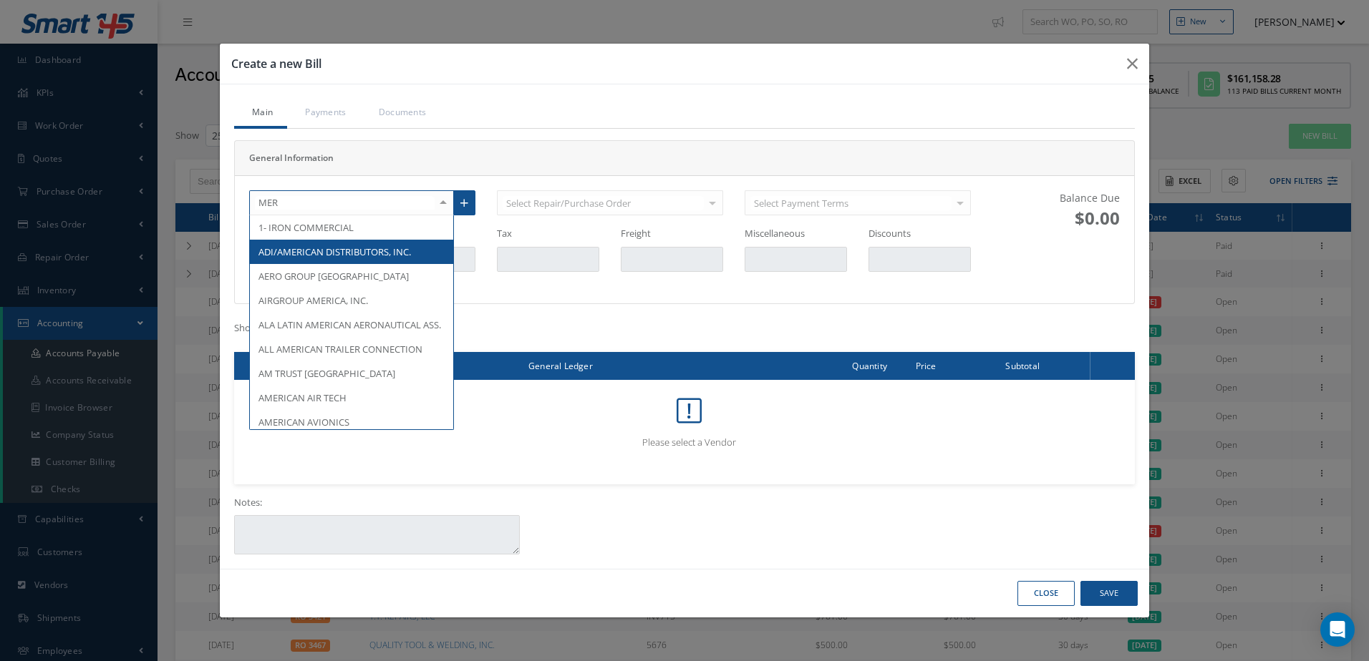
type input "MERC"
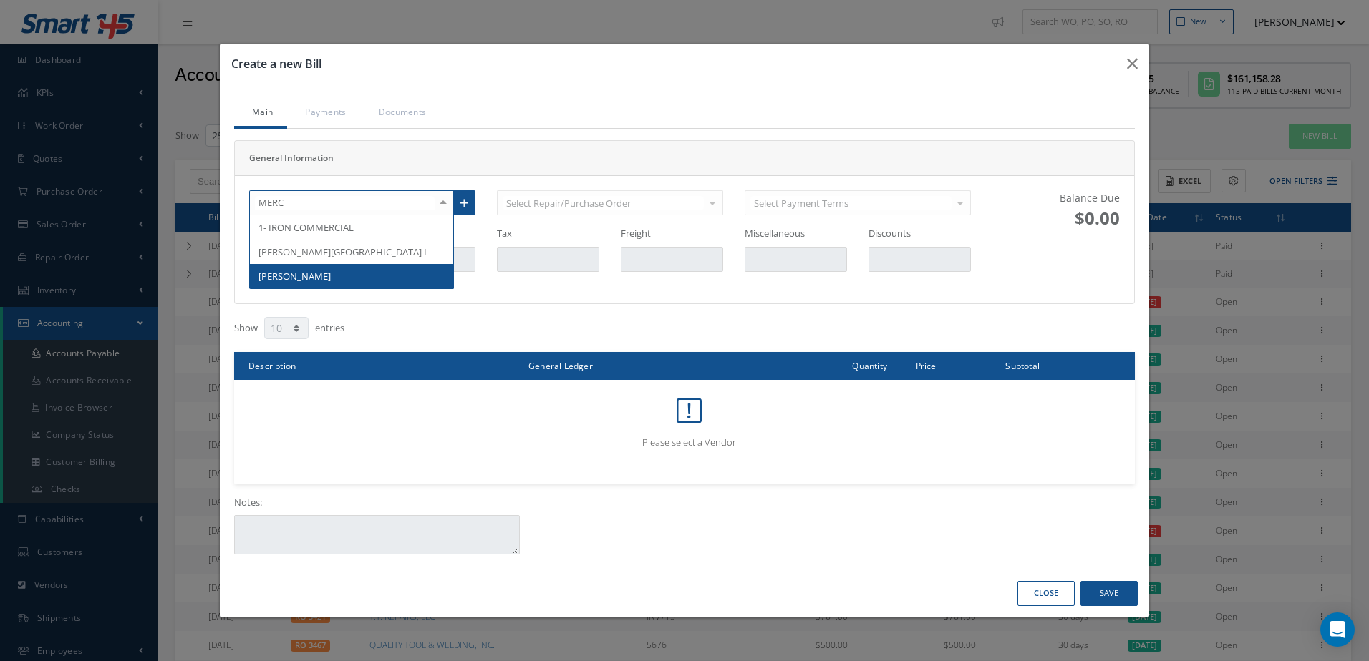
click at [376, 270] on span "[PERSON_NAME]" at bounding box center [351, 276] width 203 height 24
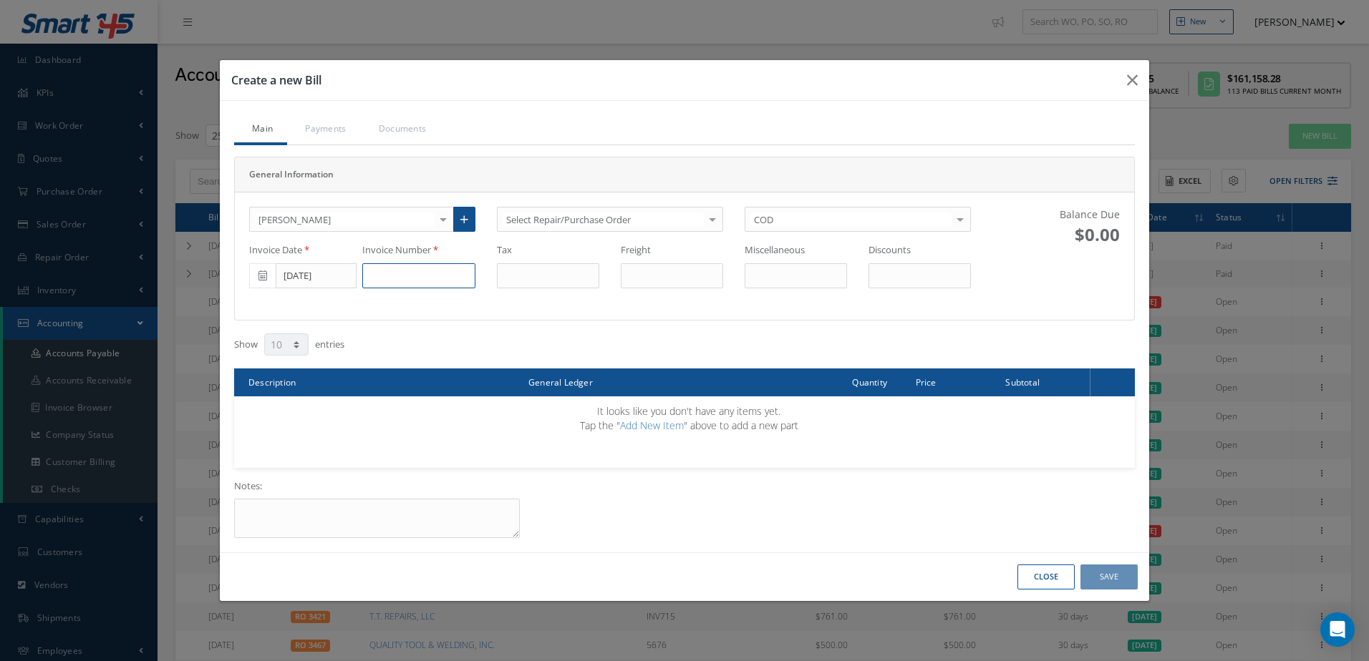
click at [419, 281] on input at bounding box center [418, 276] width 113 height 26
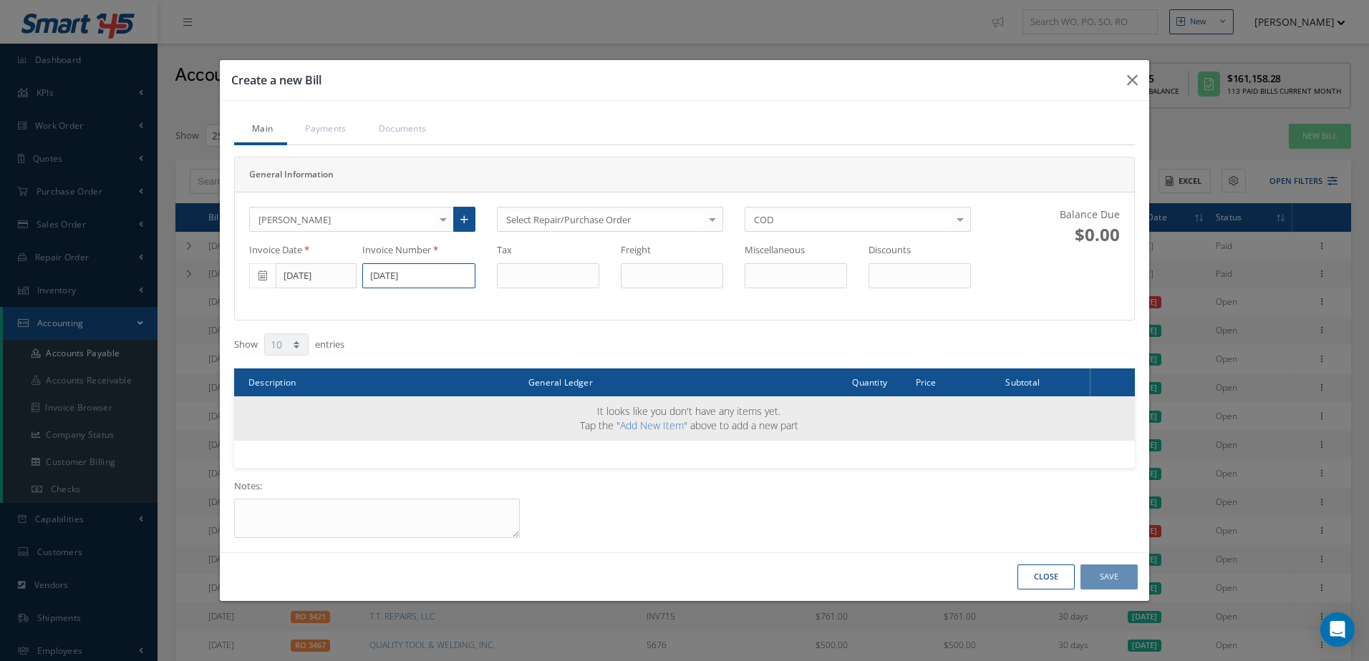
type input "[DATE]"
click at [664, 425] on link "Add New Item" at bounding box center [652, 426] width 64 height 14
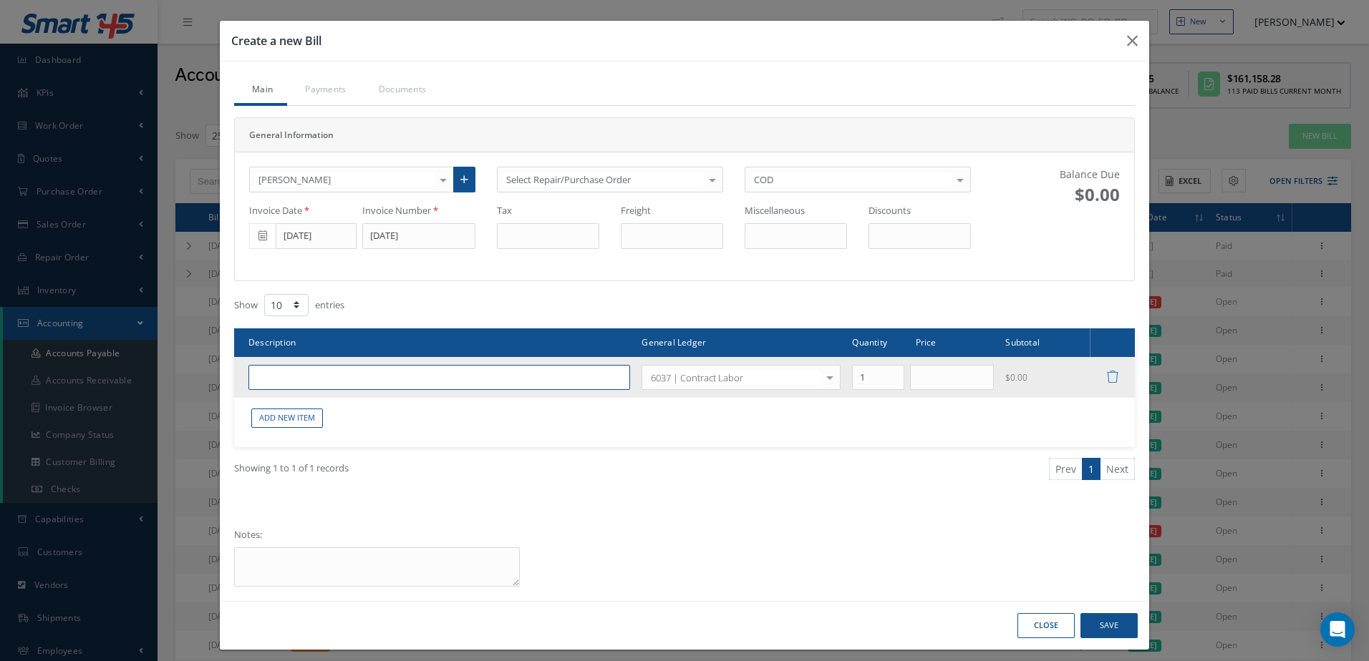
click at [355, 377] on input "text" at bounding box center [439, 378] width 382 height 26
type input "CONTRACT LABOR"
click at [947, 375] on input "text" at bounding box center [952, 378] width 84 height 26
type input "600.00"
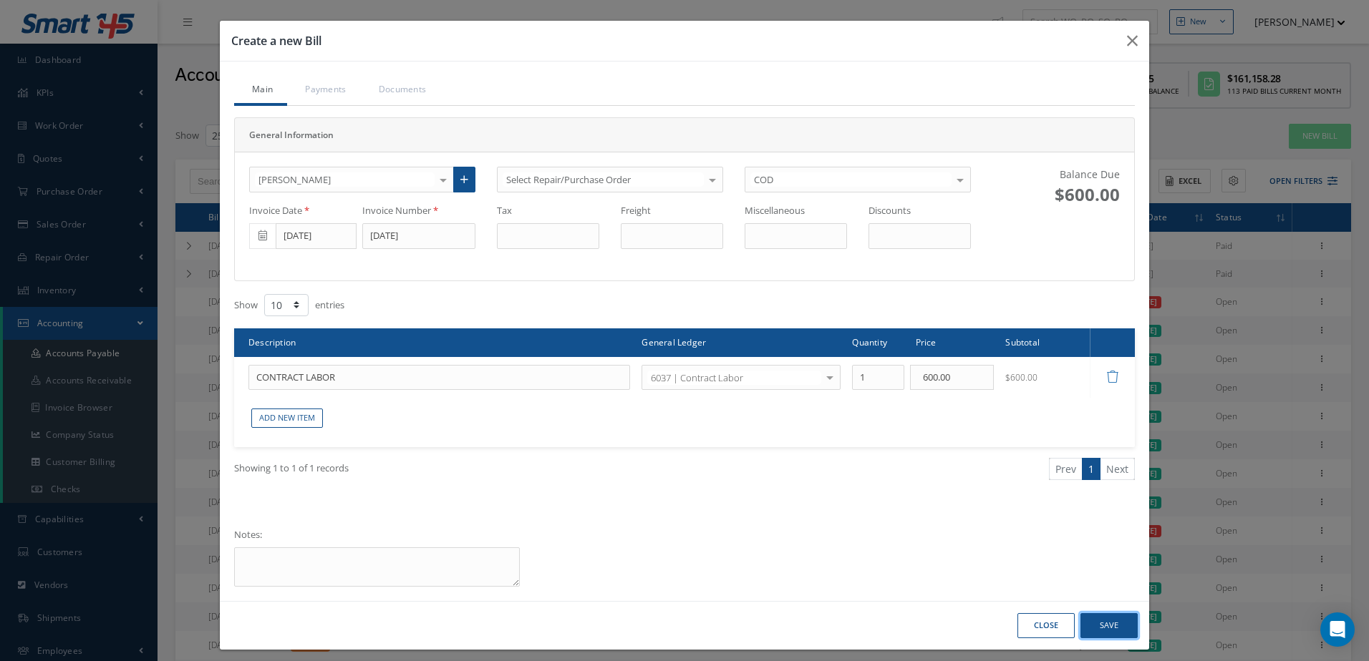
click at [1117, 623] on button "Save" at bounding box center [1108, 625] width 57 height 25
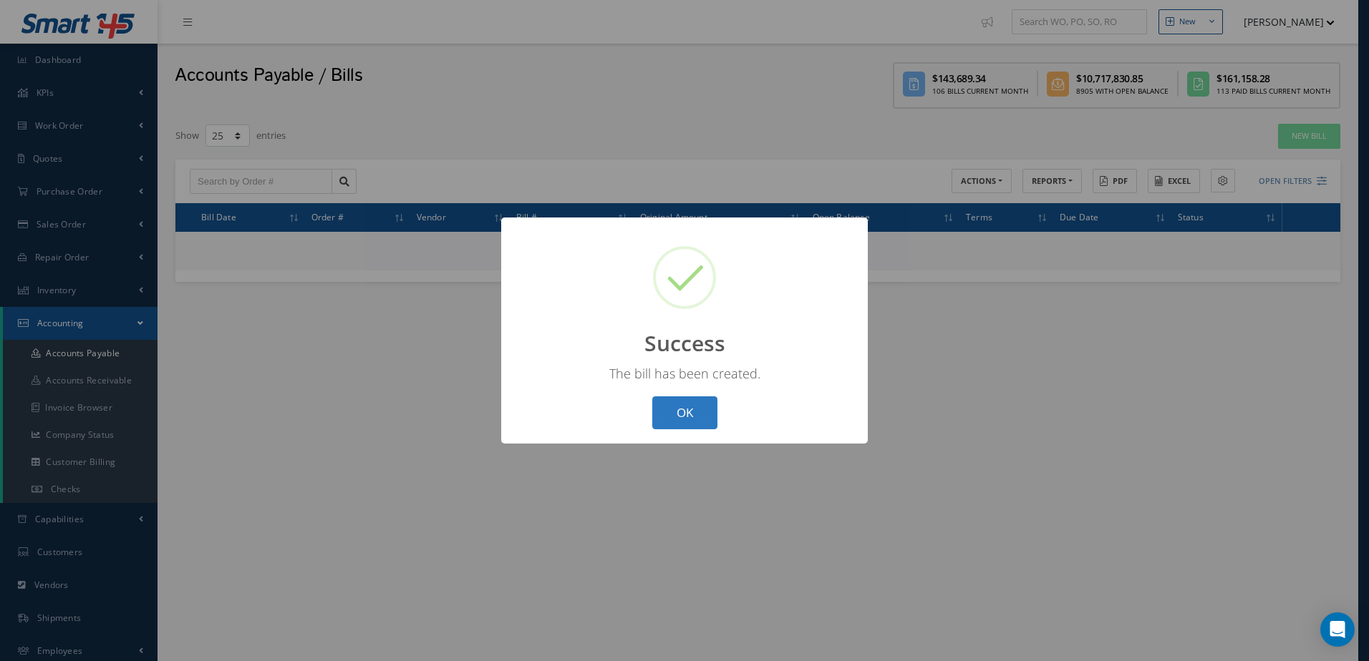
click at [671, 414] on button "OK" at bounding box center [684, 414] width 65 height 34
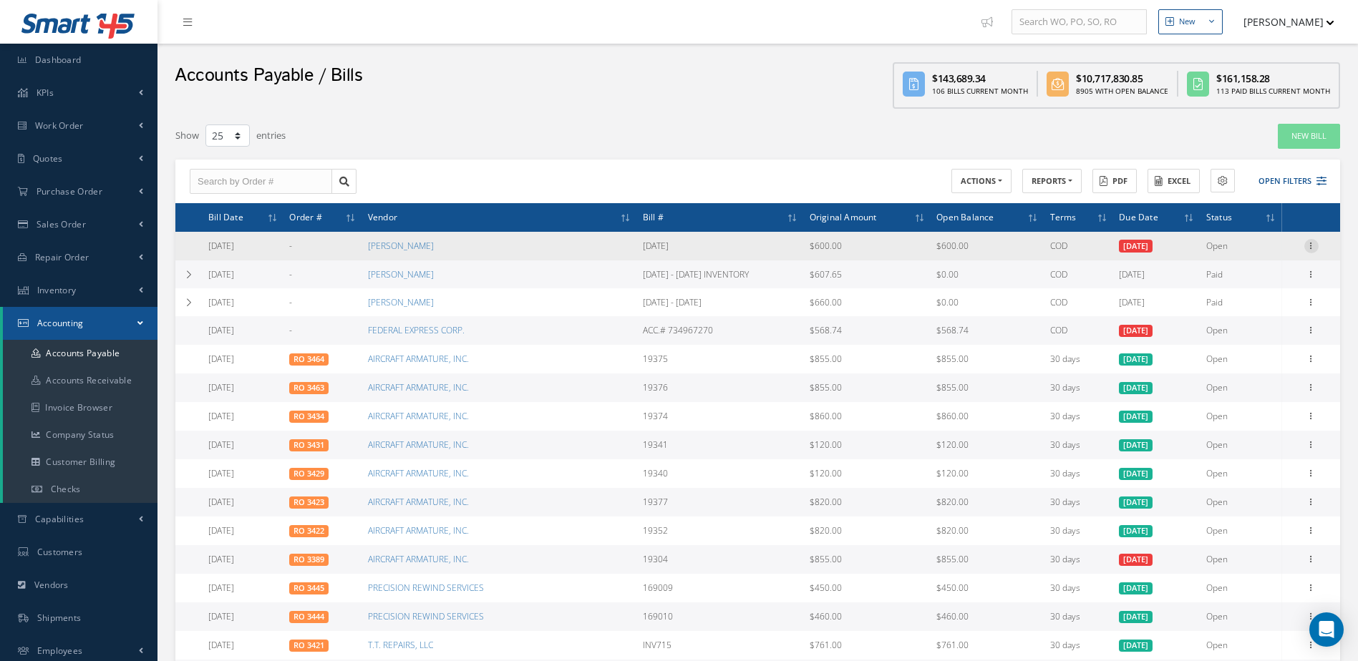
click at [1318, 243] on icon at bounding box center [1311, 244] width 14 height 11
click at [1265, 289] on link "Make a Check" at bounding box center [1245, 292] width 113 height 19
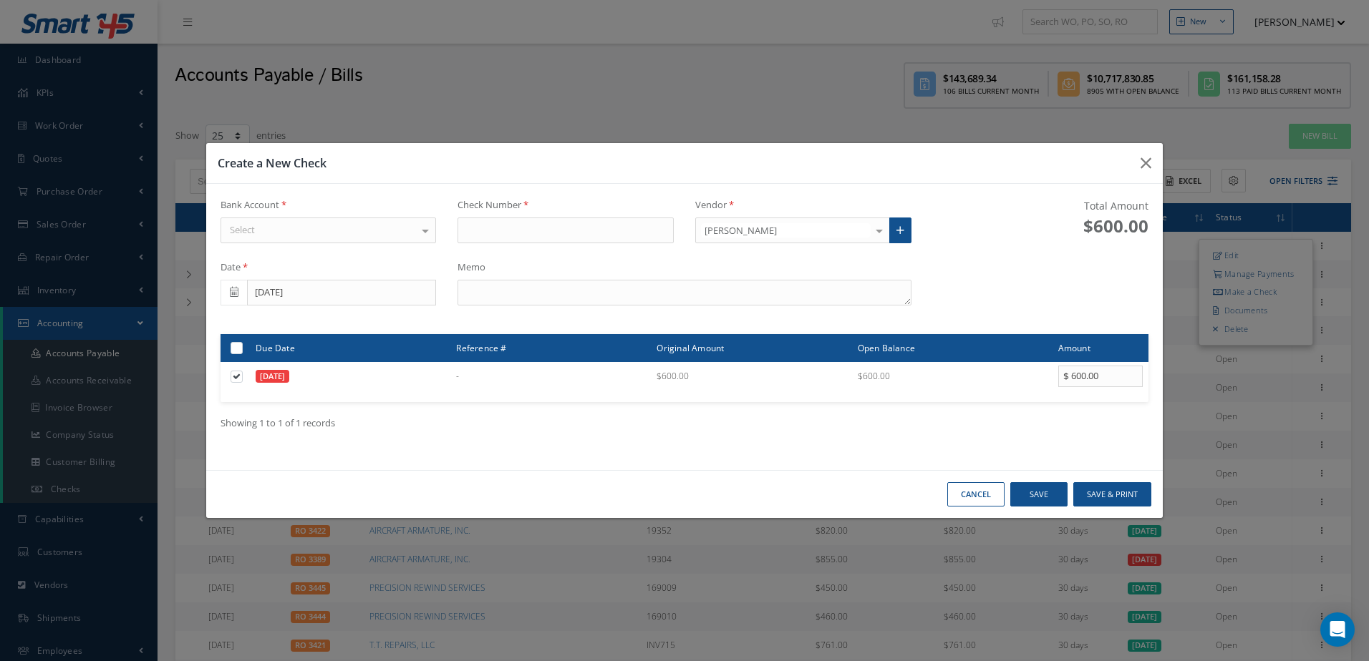
click at [398, 225] on div "Select" at bounding box center [328, 231] width 216 height 26
click at [399, 258] on span "[PERSON_NAME] FARGO" at bounding box center [328, 255] width 215 height 24
type input "17336"
click at [654, 298] on textarea at bounding box center [683, 293] width 453 height 26
type textarea "[DATE]"
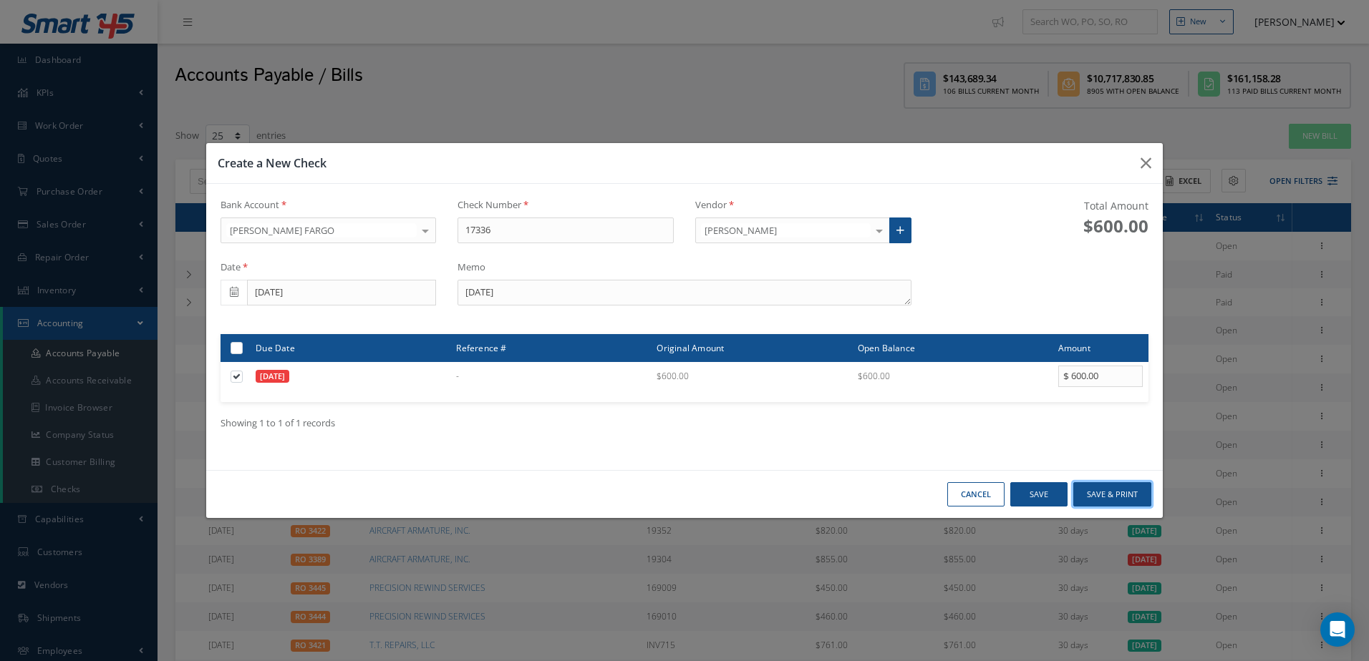
click at [1117, 491] on button "Save & Print" at bounding box center [1112, 494] width 78 height 25
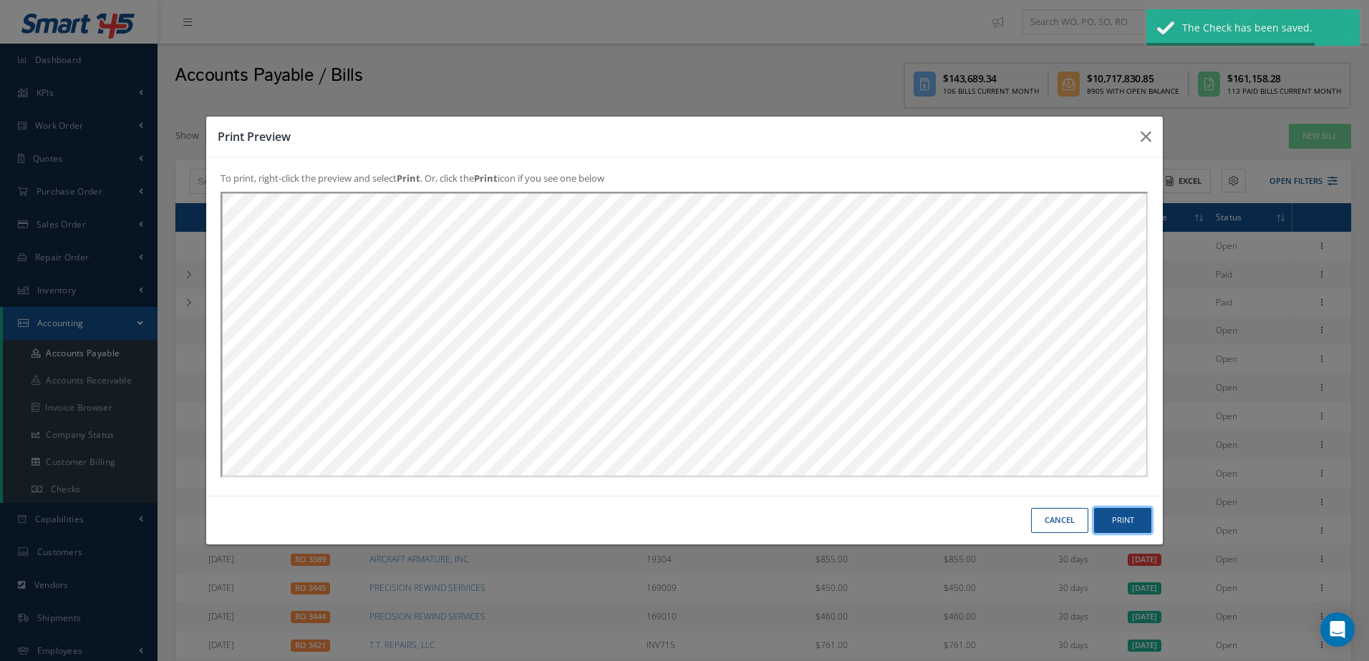
click at [0, 0] on button "Print" at bounding box center [0, 0] width 0 height 0
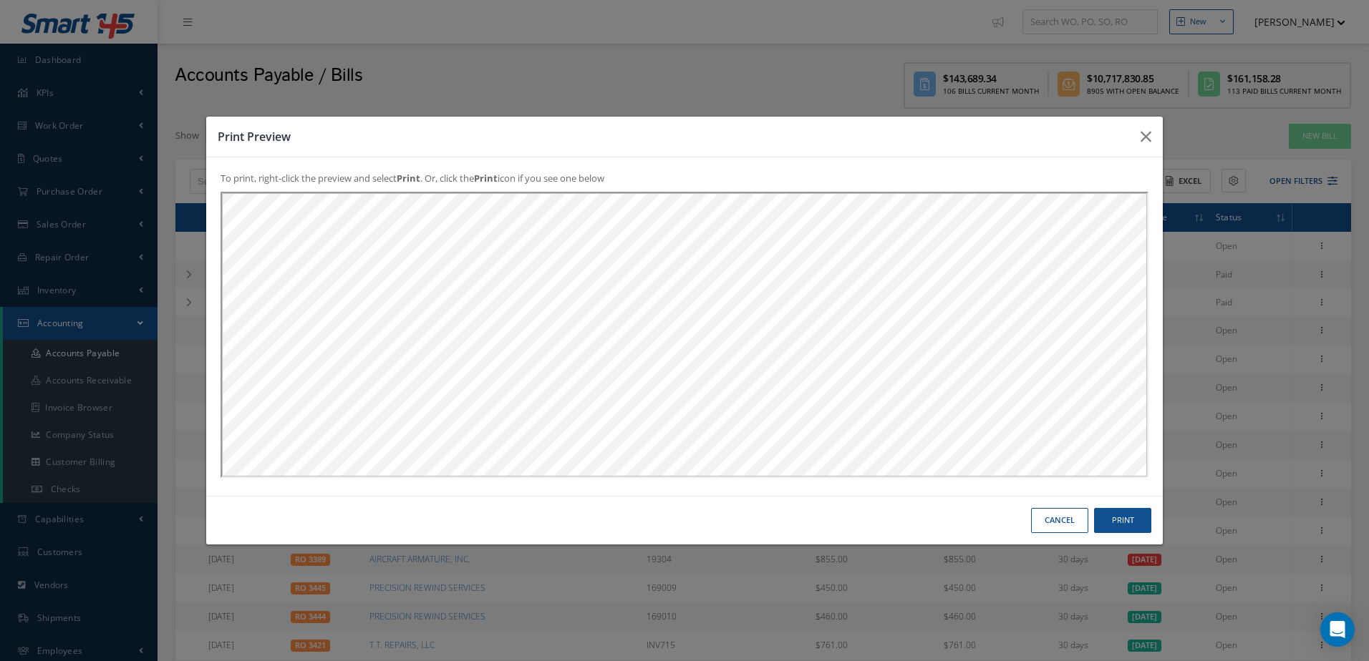
click at [0, 0] on button "Cancel" at bounding box center [0, 0] width 0 height 0
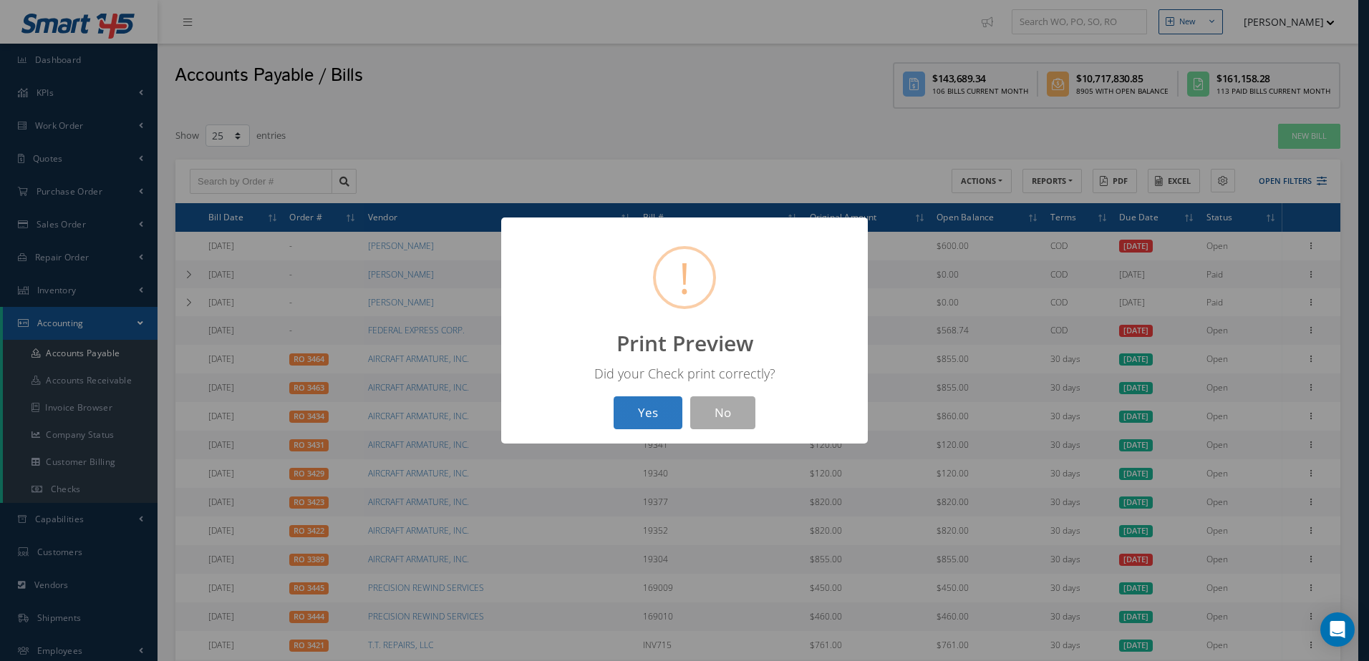
click at [675, 418] on button "Yes" at bounding box center [647, 414] width 69 height 34
